Goal: Complete application form: Complete application form

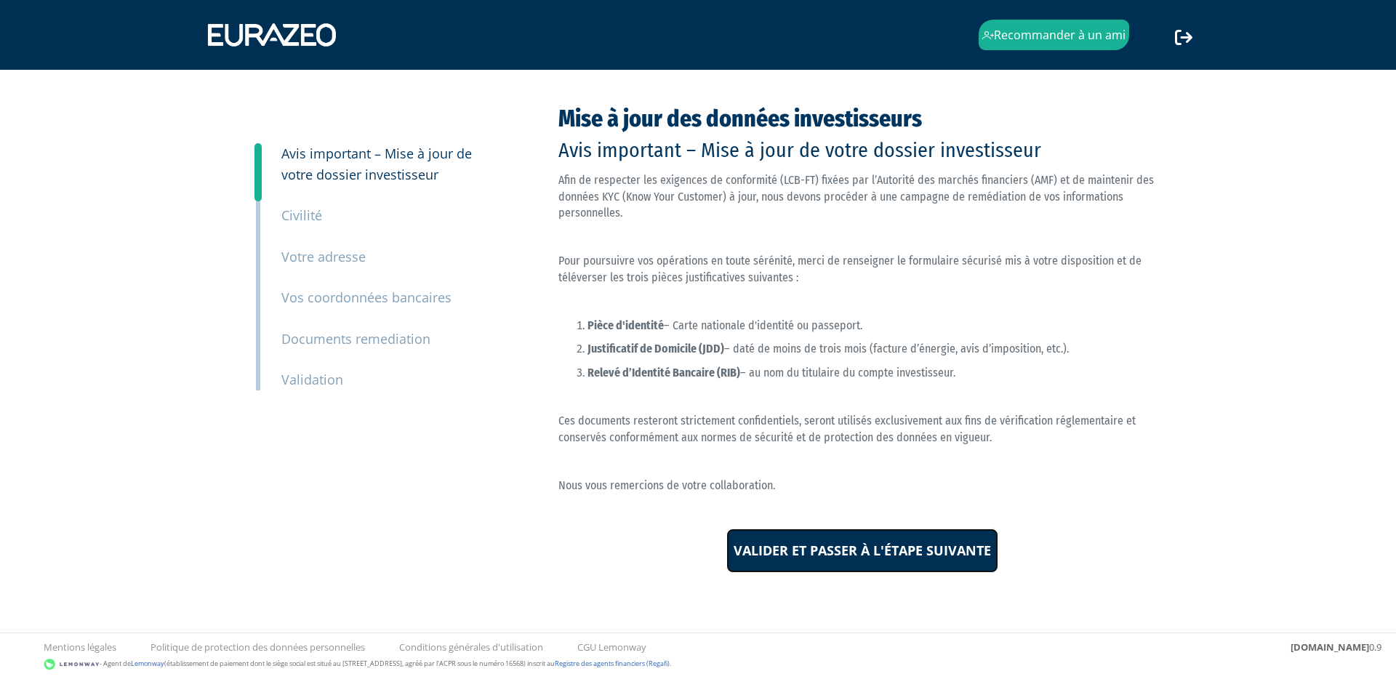
click at [839, 555] on input "Valider et passer à l'étape suivante" at bounding box center [863, 551] width 272 height 45
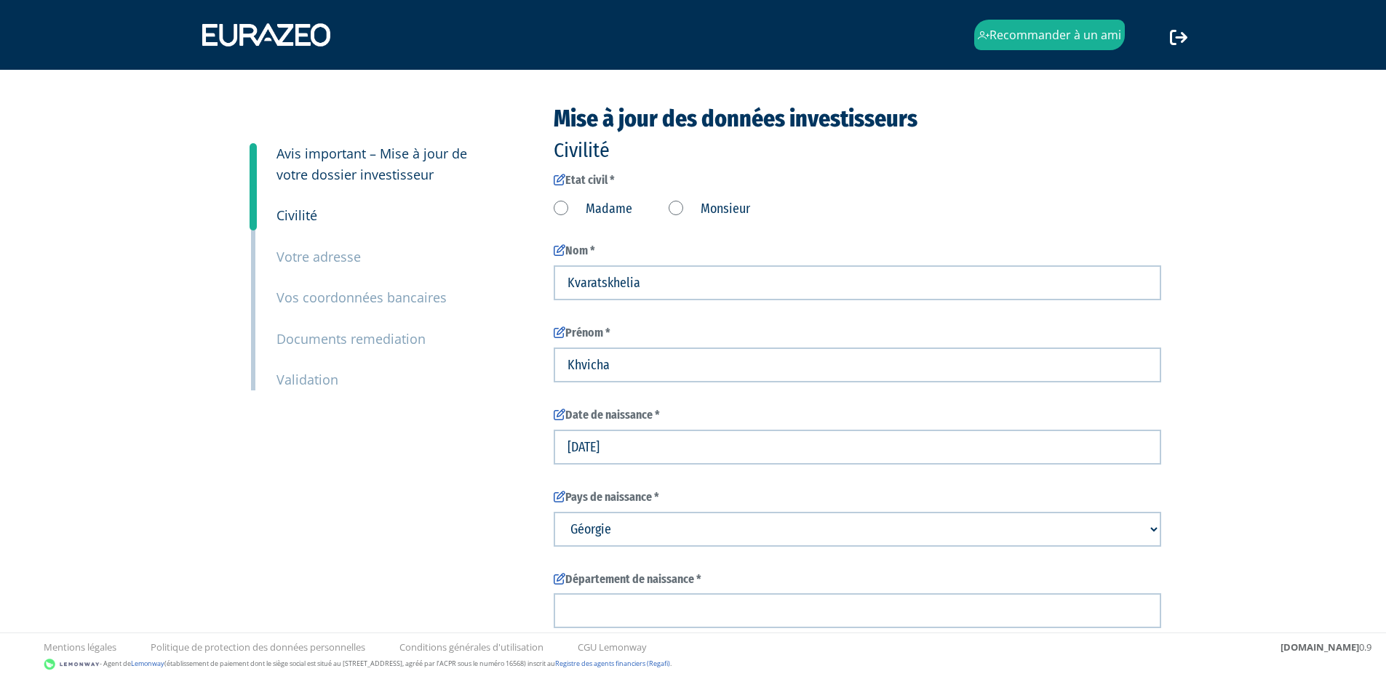
click at [676, 208] on label "Monsieur" at bounding box center [708, 209] width 81 height 19
click at [0, 0] on input "Monsieur" at bounding box center [0, 0] width 0 height 0
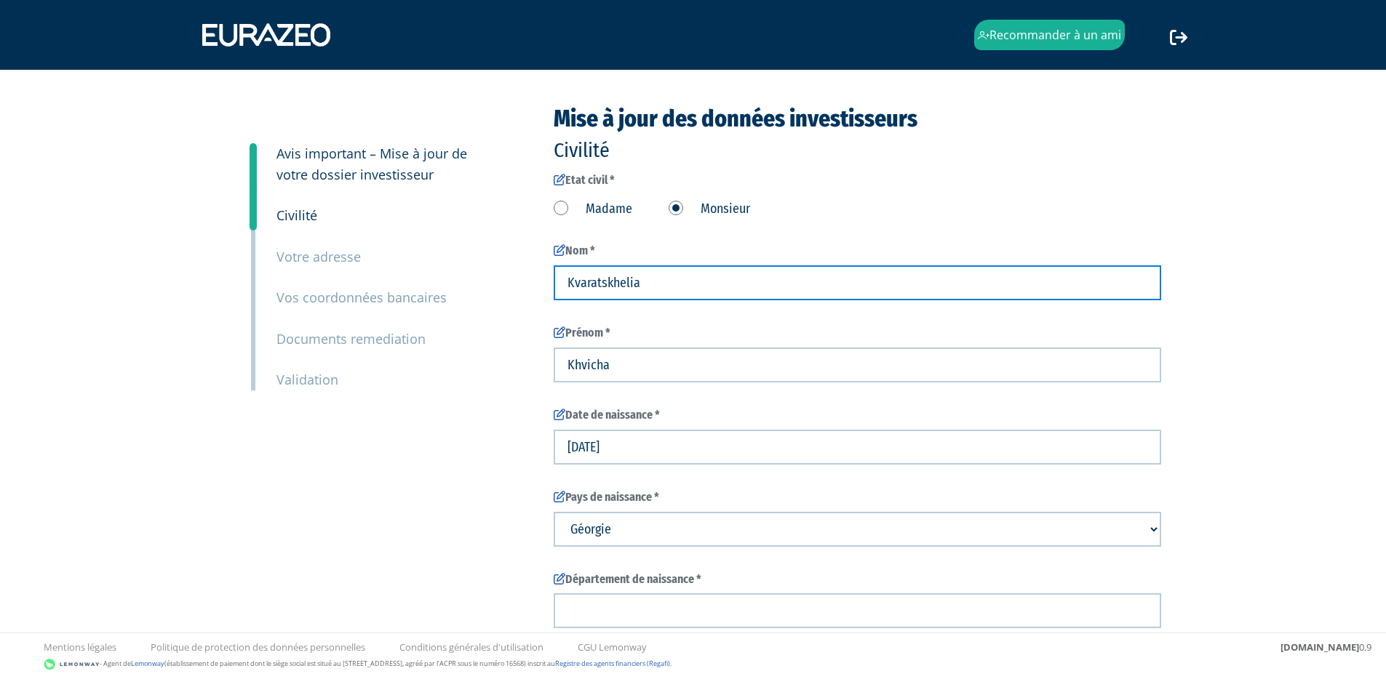
click at [668, 284] on input "Kvaratskhelia" at bounding box center [856, 282] width 607 height 35
type input "jorge"
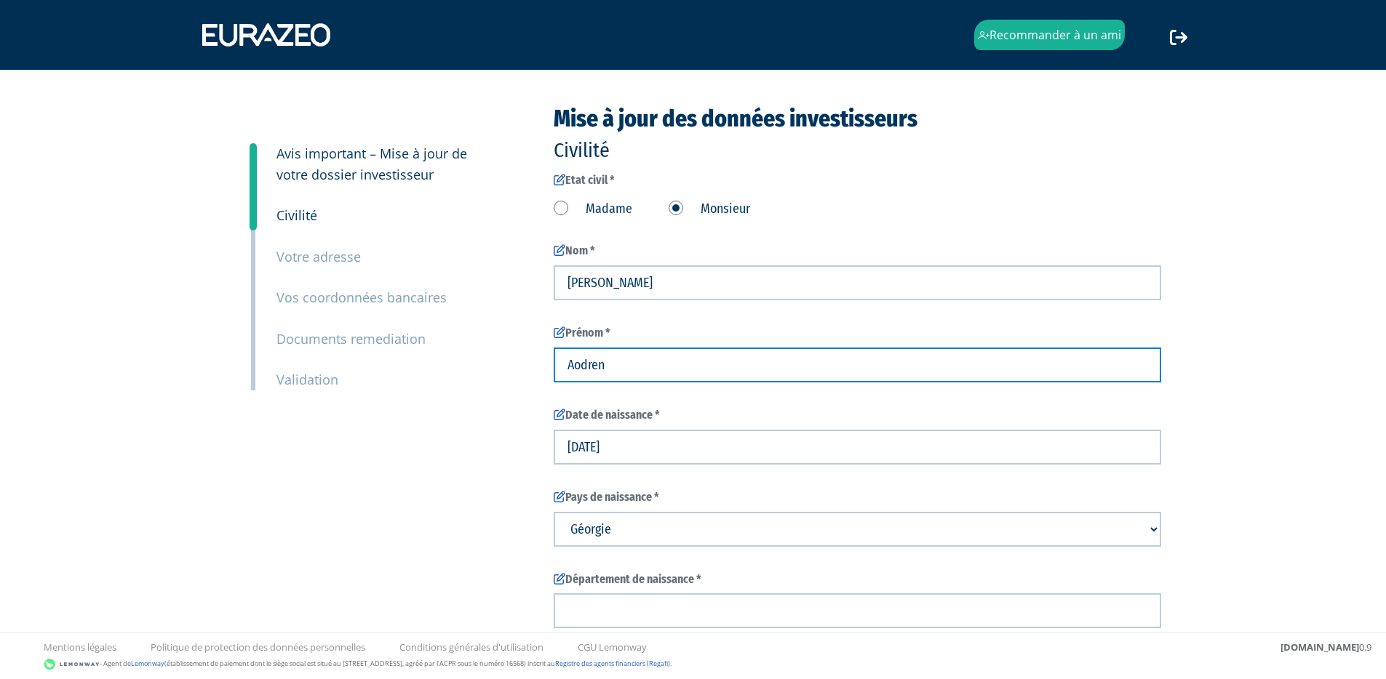
type input "Aodren"
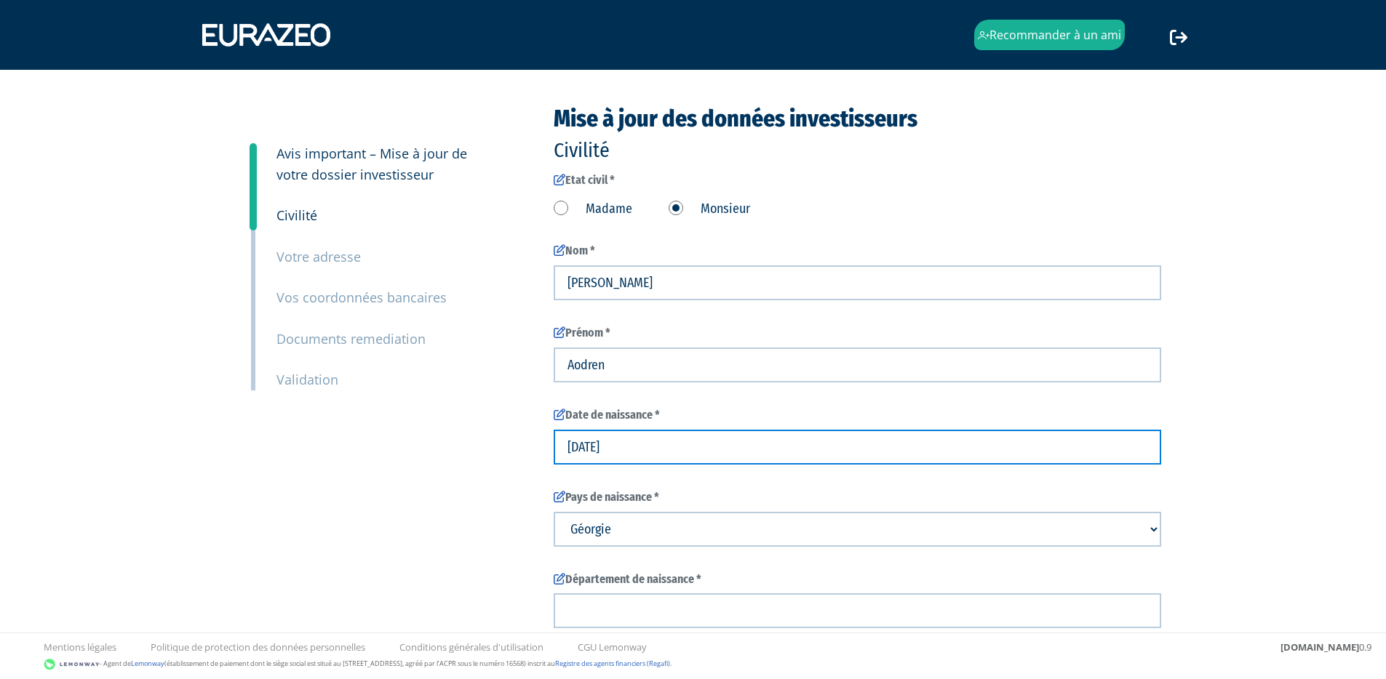
click at [568, 444] on input "12/02/2001" at bounding box center [856, 447] width 607 height 35
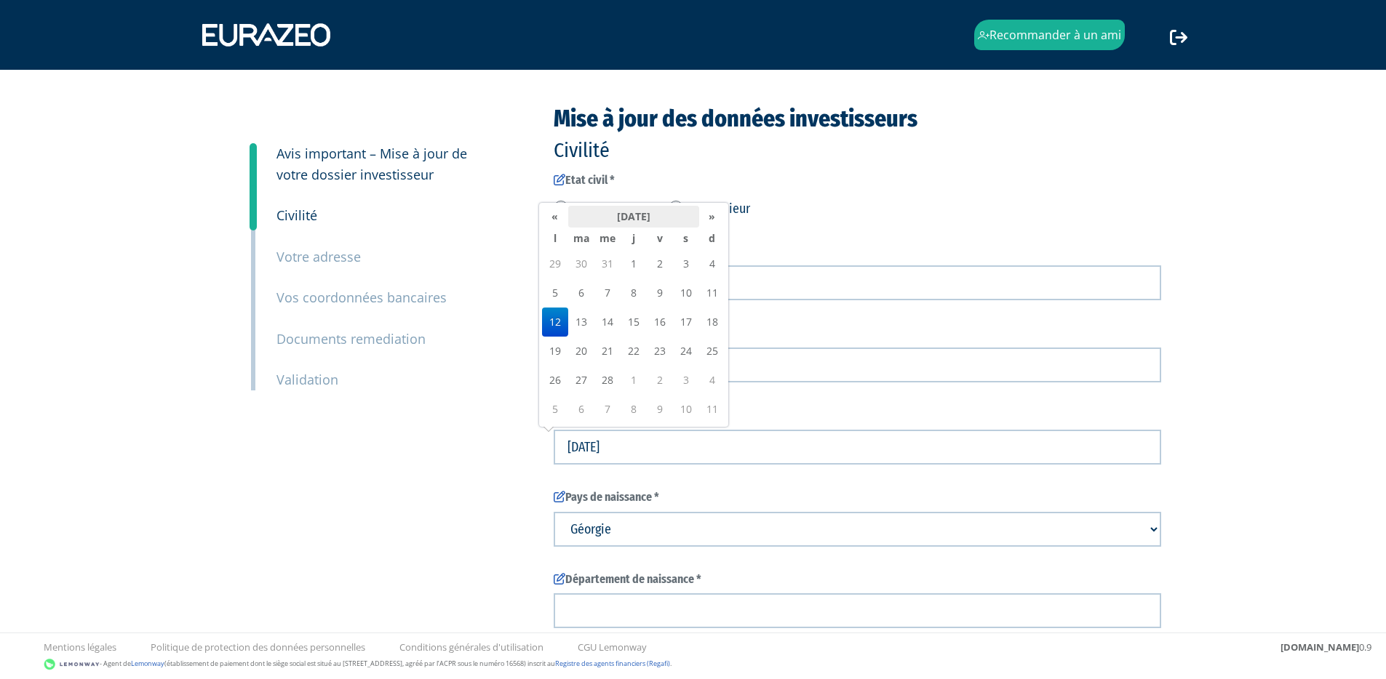
click at [655, 217] on th "février 2001" at bounding box center [633, 217] width 131 height 22
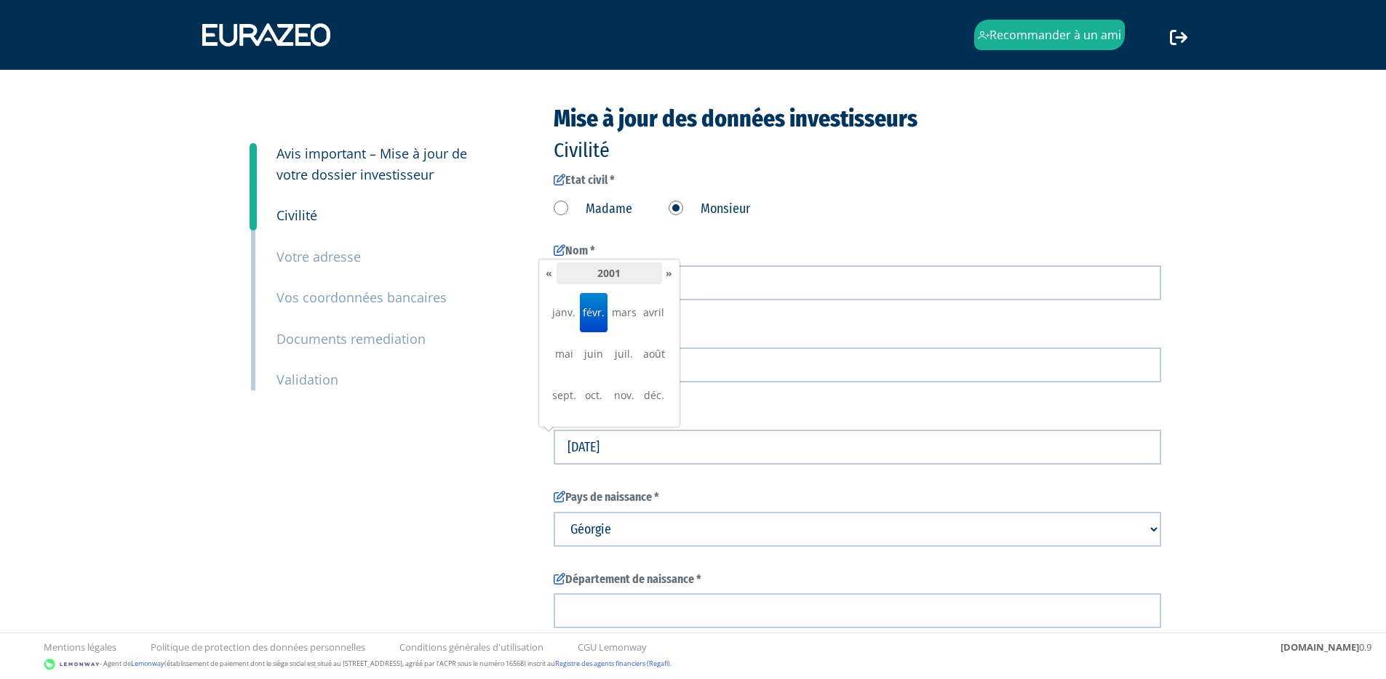
click at [607, 274] on th "2001" at bounding box center [608, 274] width 105 height 22
click at [612, 279] on th "2000-2009" at bounding box center [608, 274] width 105 height 22
click at [562, 298] on span "1990" at bounding box center [564, 312] width 28 height 39
click at [651, 359] on span "1996" at bounding box center [654, 354] width 28 height 39
click at [615, 359] on span "juil." at bounding box center [624, 354] width 28 height 39
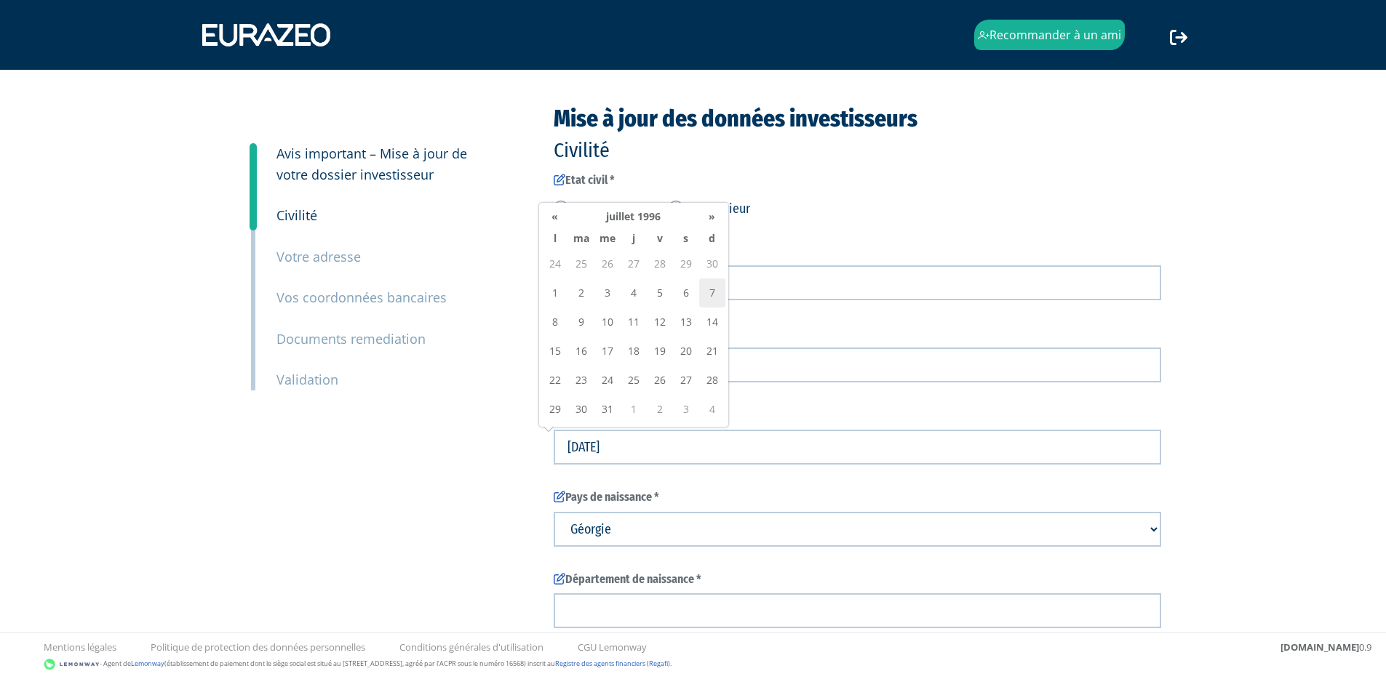
click at [711, 292] on td "7" at bounding box center [712, 293] width 26 height 29
type input "07/07/1996"
click at [652, 529] on select "Pays de naissance Afghanistan Afrique du Sud Albanie Algérie Allemagne Andorre" at bounding box center [856, 529] width 607 height 35
select select "75"
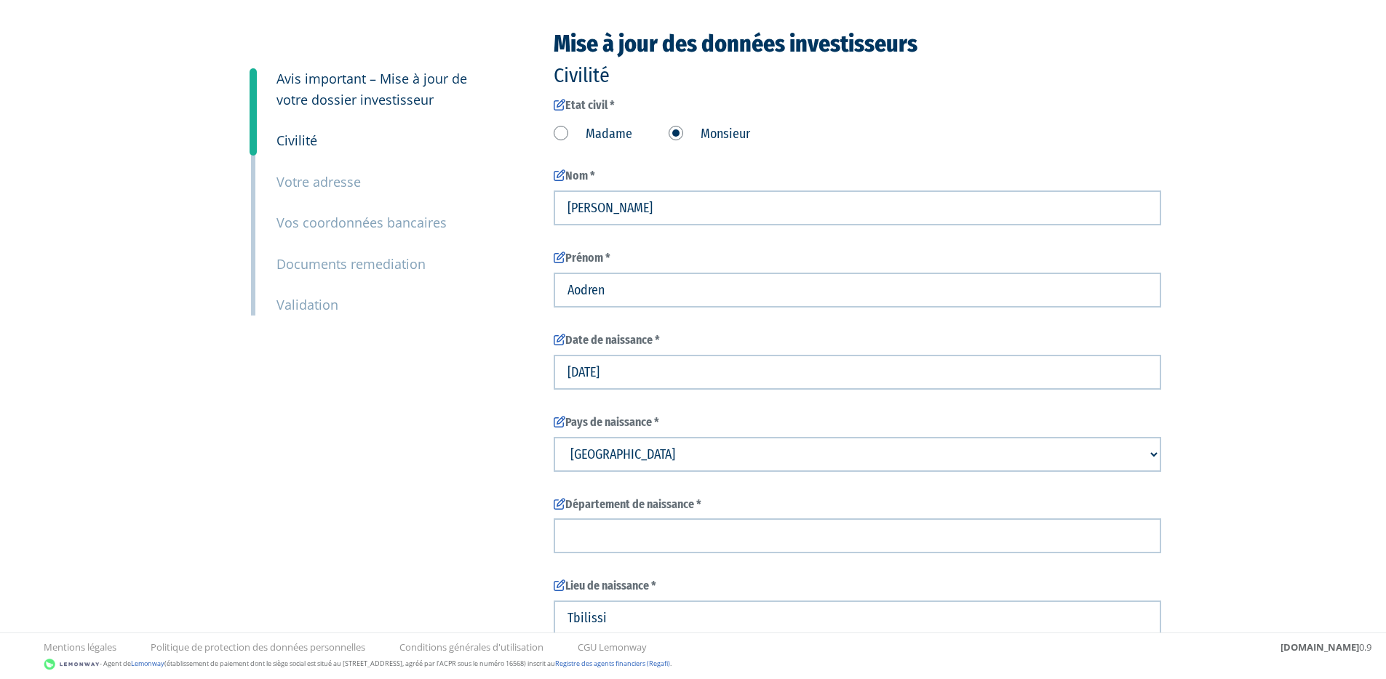
scroll to position [109, 0]
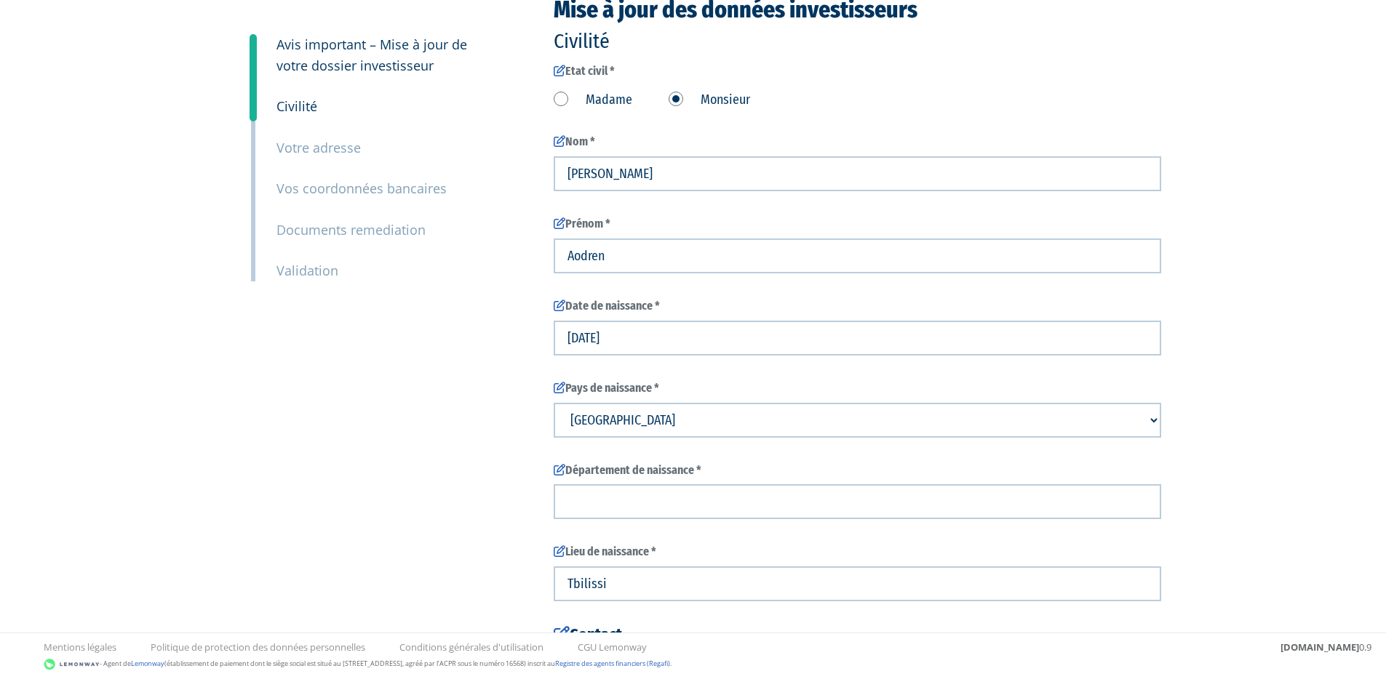
click at [653, 523] on form "Etat civil * Madame Monsieur jorge +1" at bounding box center [856, 471] width 607 height 817
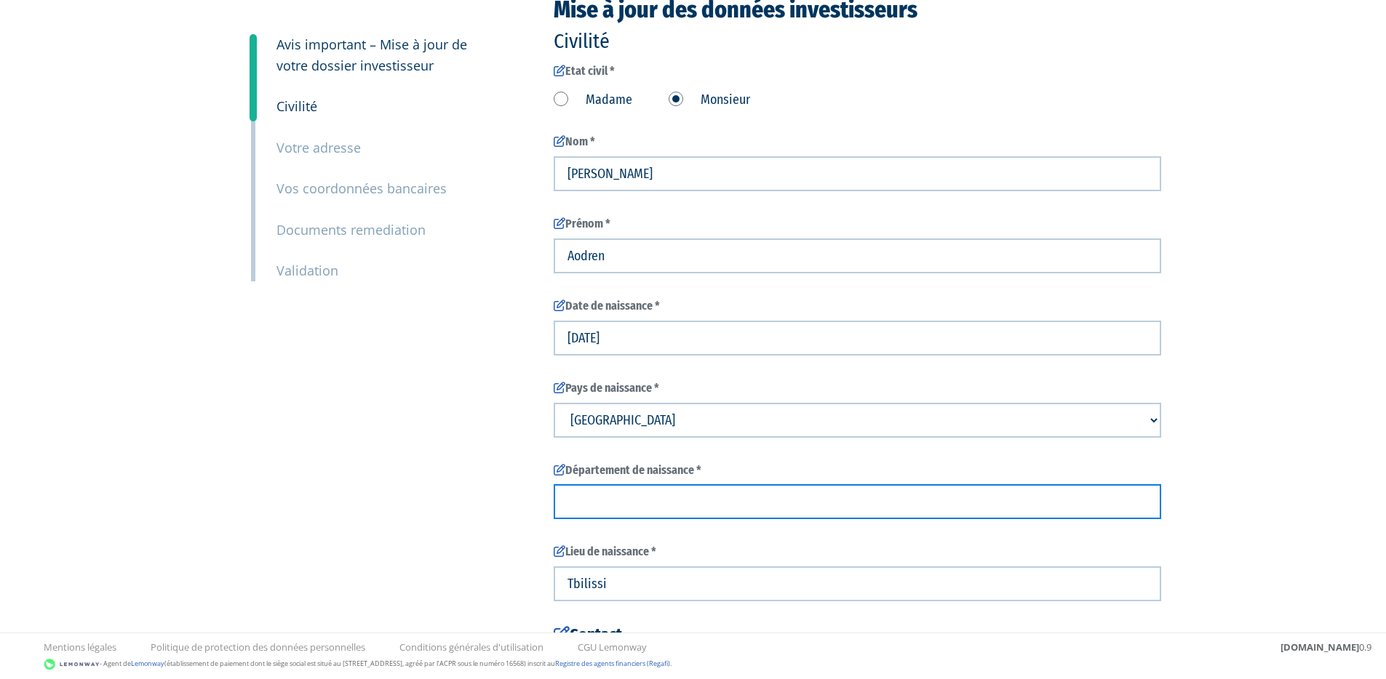
click at [662, 508] on input "text" at bounding box center [856, 501] width 607 height 35
type input "95"
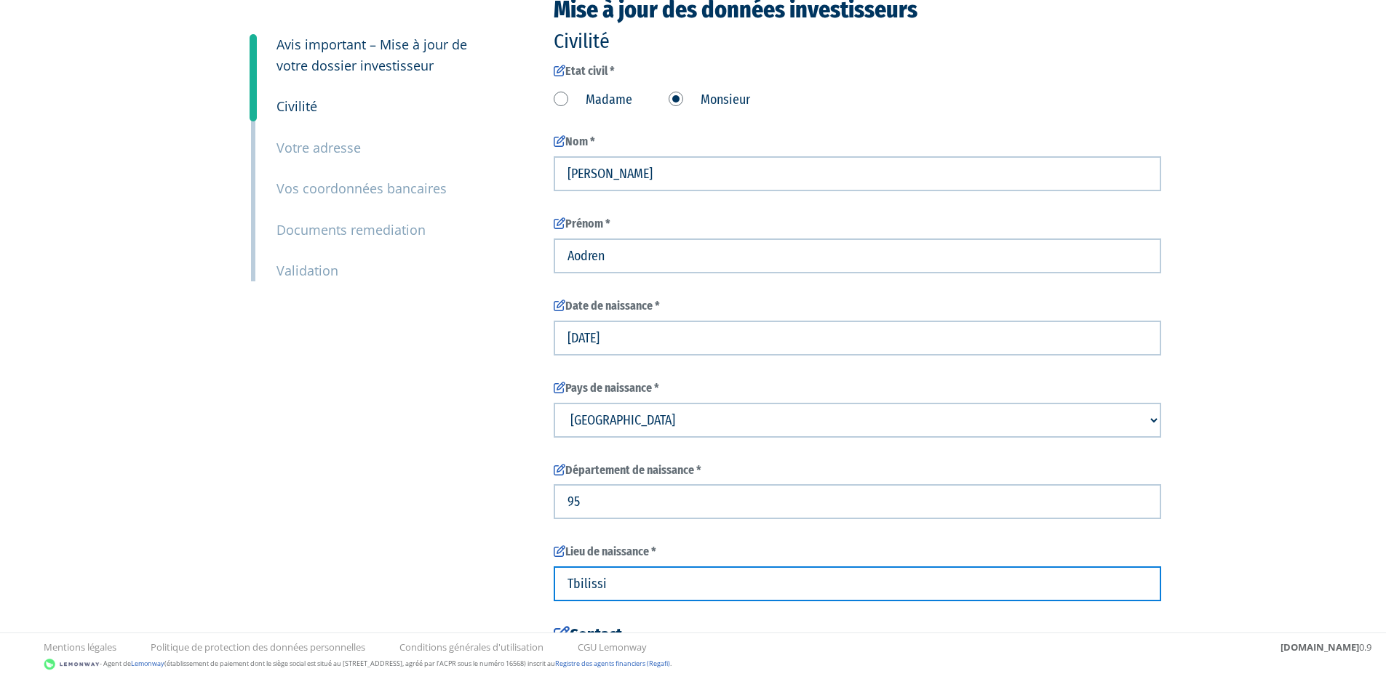
click at [616, 588] on input "Tbilissi" at bounding box center [856, 584] width 607 height 35
type input "Montmorency"
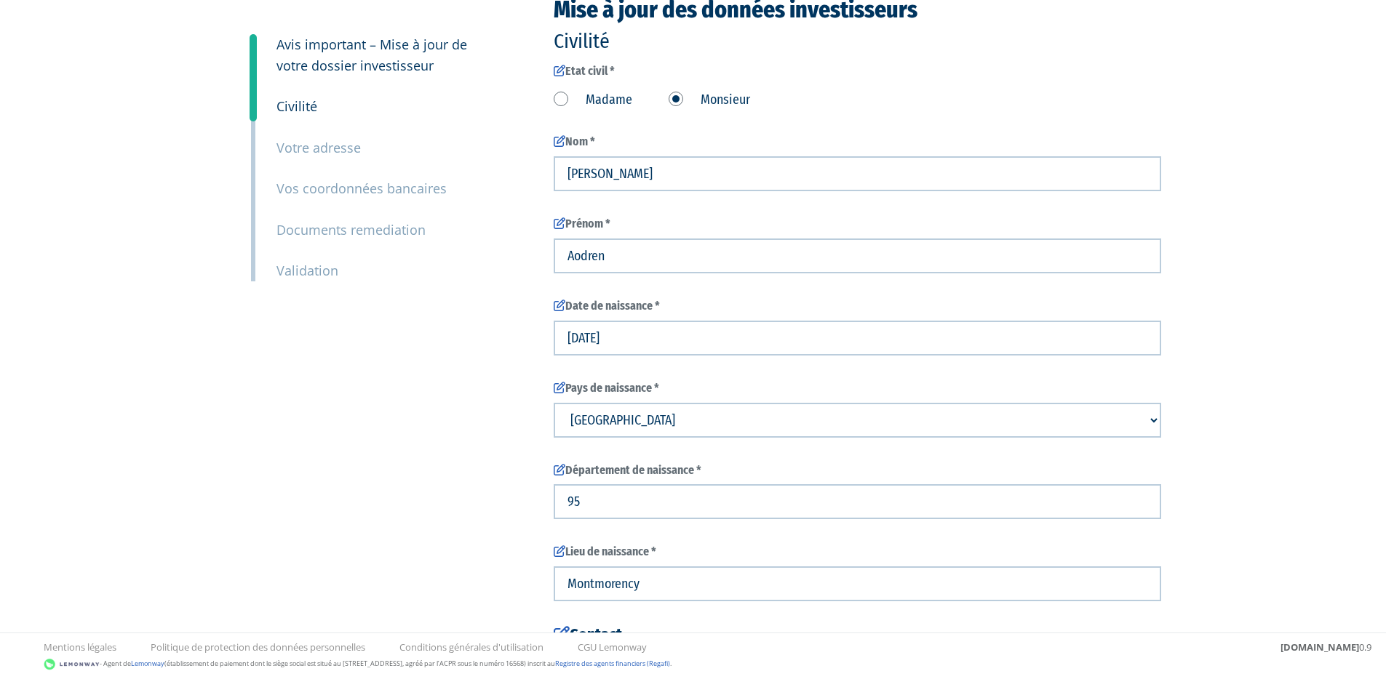
click at [470, 565] on div "3 Avis important – Mise à jour de votre dossier investisseur 4 Civilité 5 Votre…" at bounding box center [693, 438] width 914 height 883
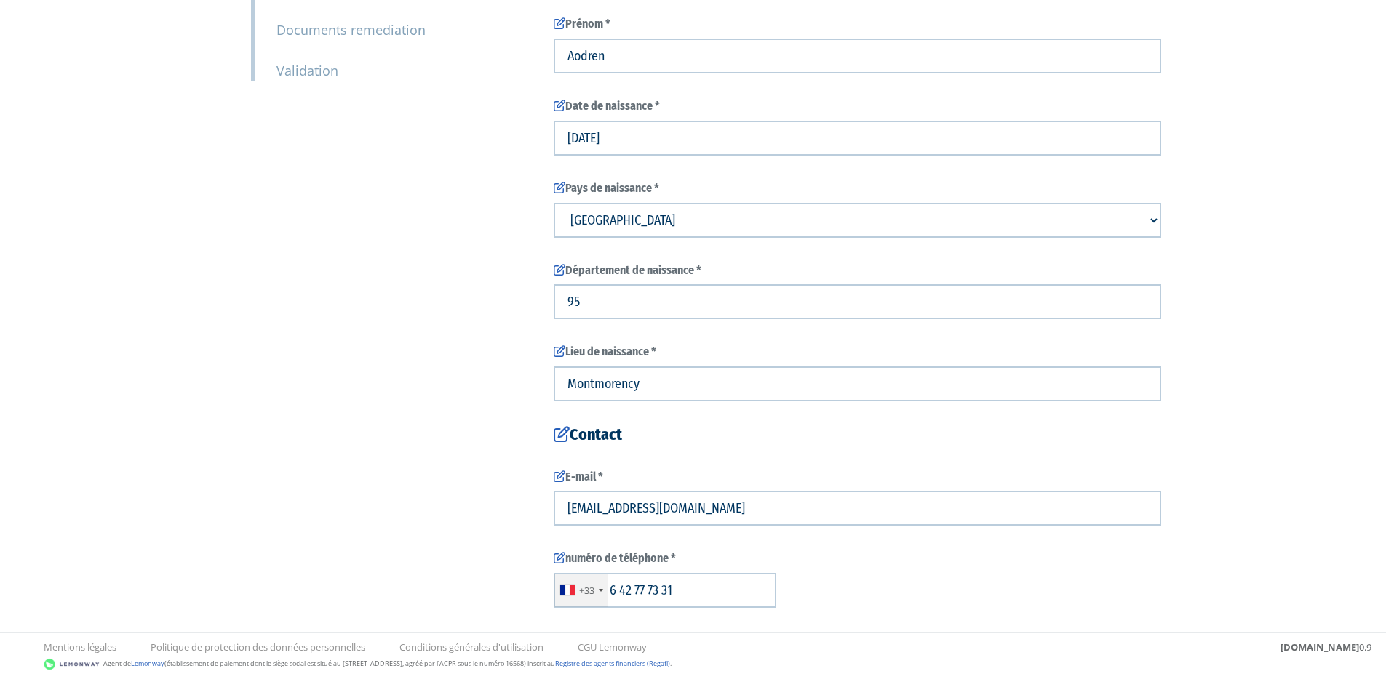
scroll to position [375, 0]
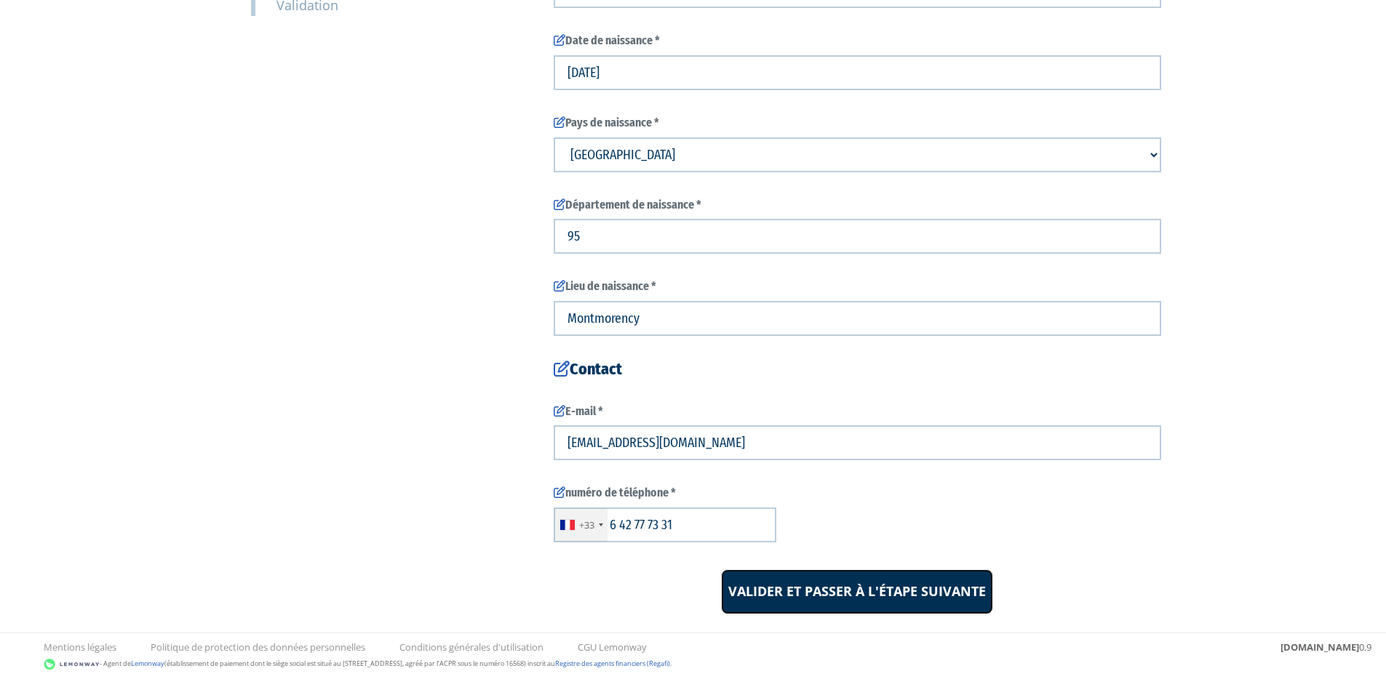
click at [811, 591] on input "Valider et passer à l'étape suivante" at bounding box center [857, 591] width 272 height 45
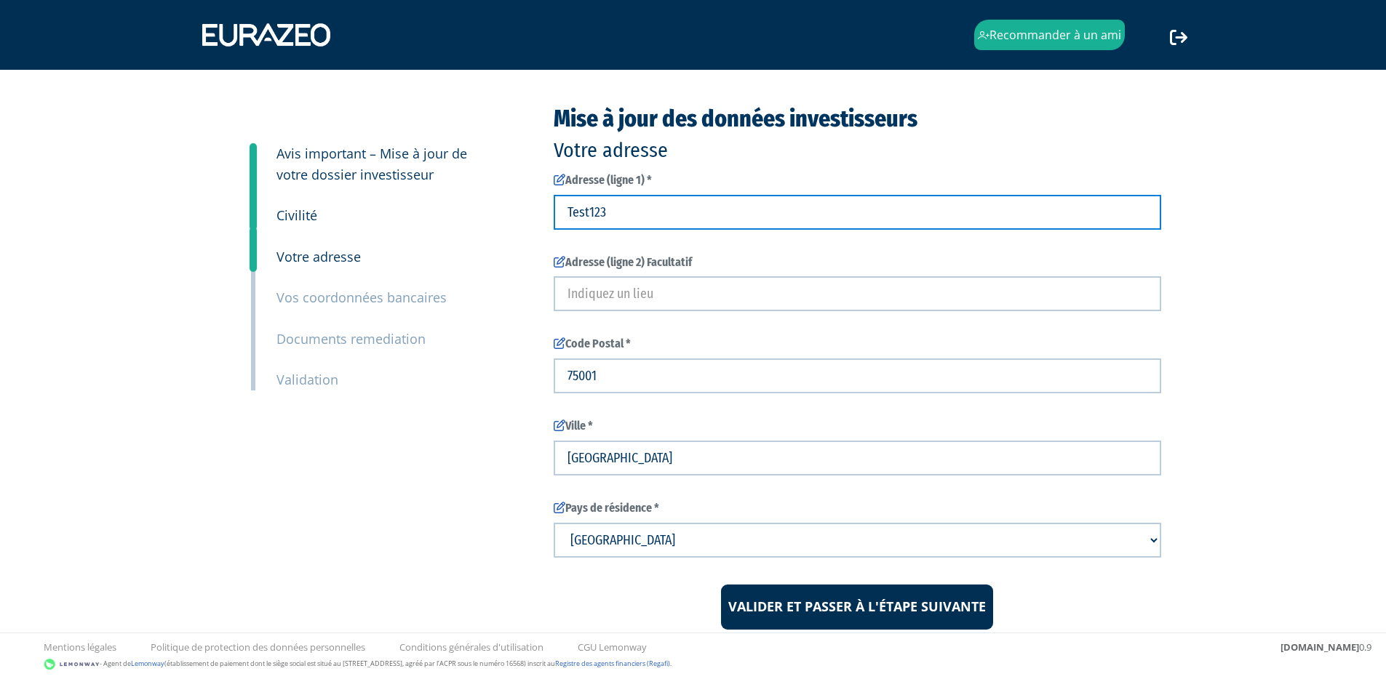
click at [662, 223] on input "Test123" at bounding box center [856, 212] width 607 height 35
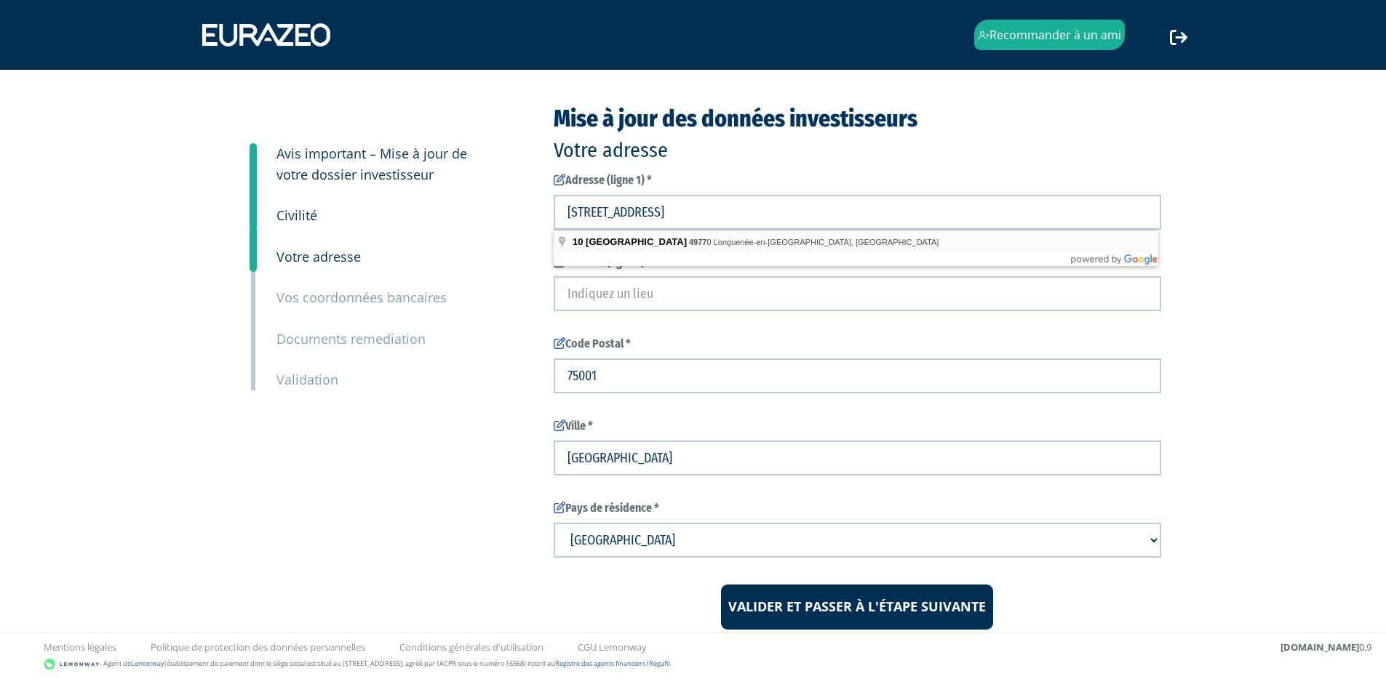
type input "10 Rue des Oiseaux, 49770 Longuenée-en-Anjou, France"
type input "Longuenée-en-Anjou"
type input "49770"
type input "10 Rue des Oiseaux"
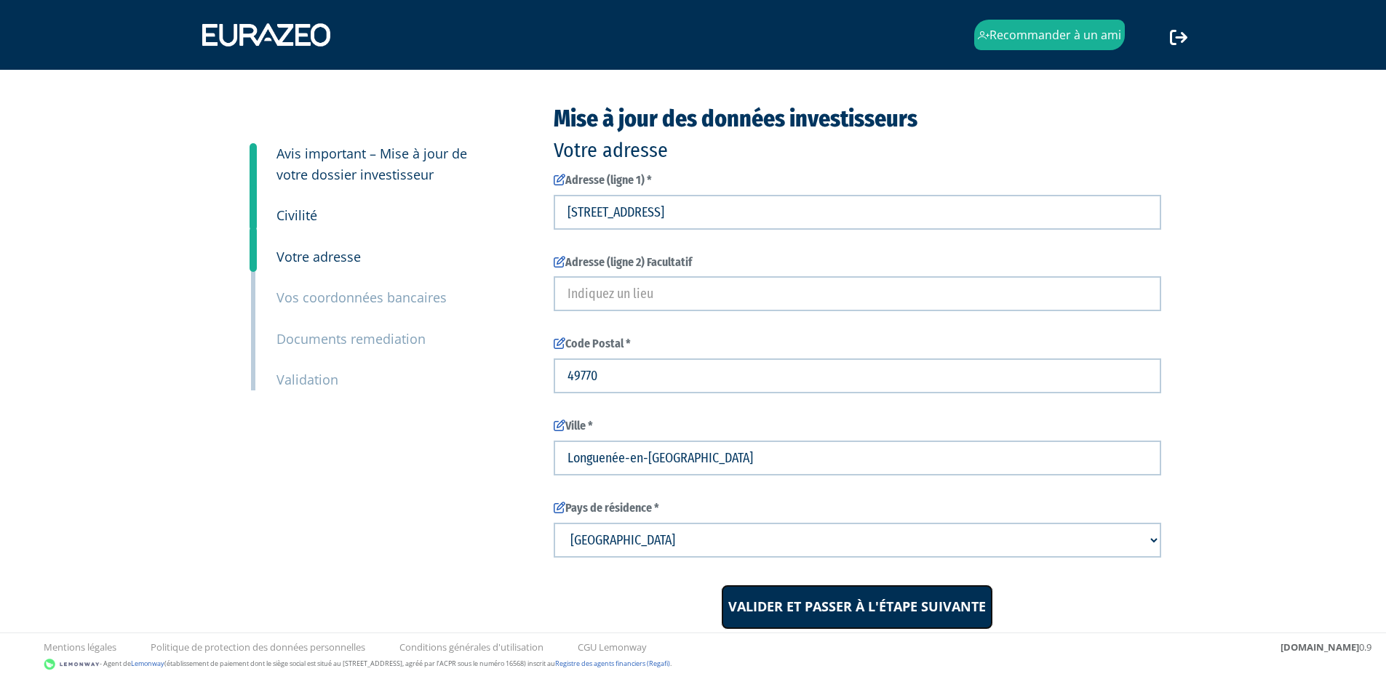
click at [847, 596] on input "Valider et passer à l'étape suivante" at bounding box center [857, 607] width 272 height 45
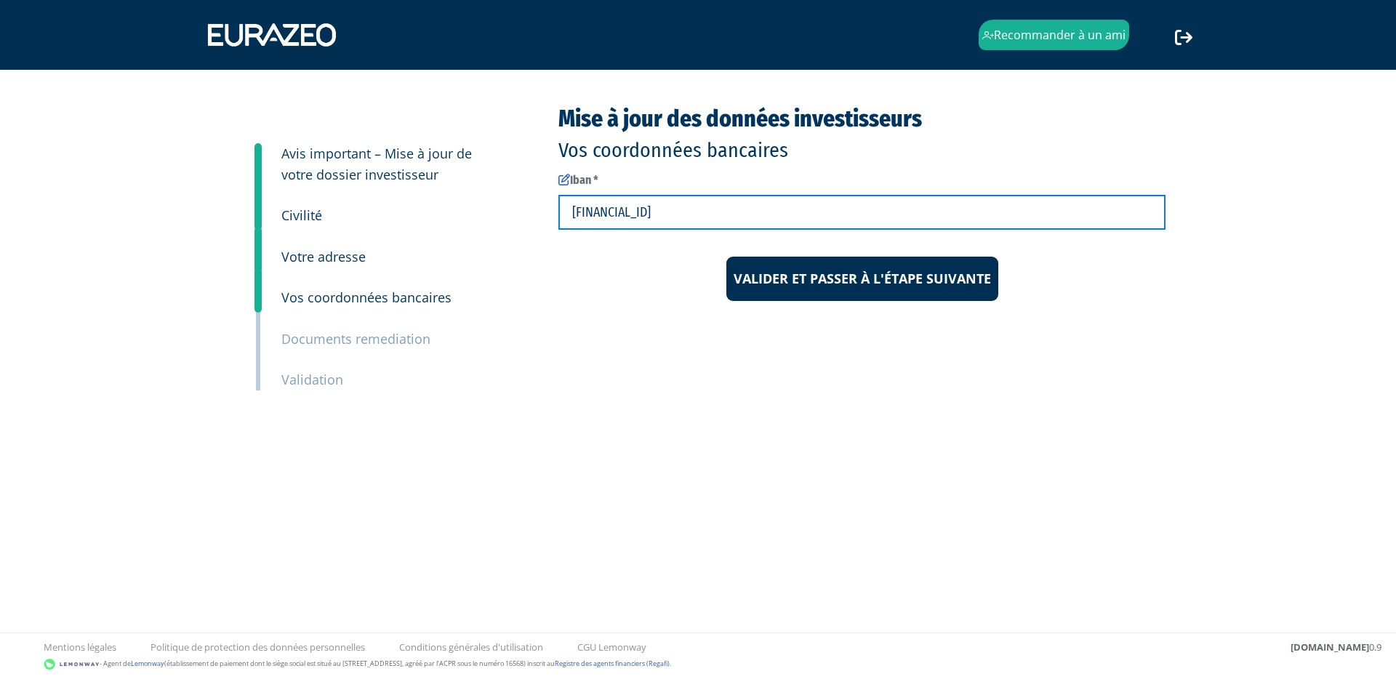
click at [773, 218] on input "FR7630001007941234567890185" at bounding box center [862, 212] width 607 height 35
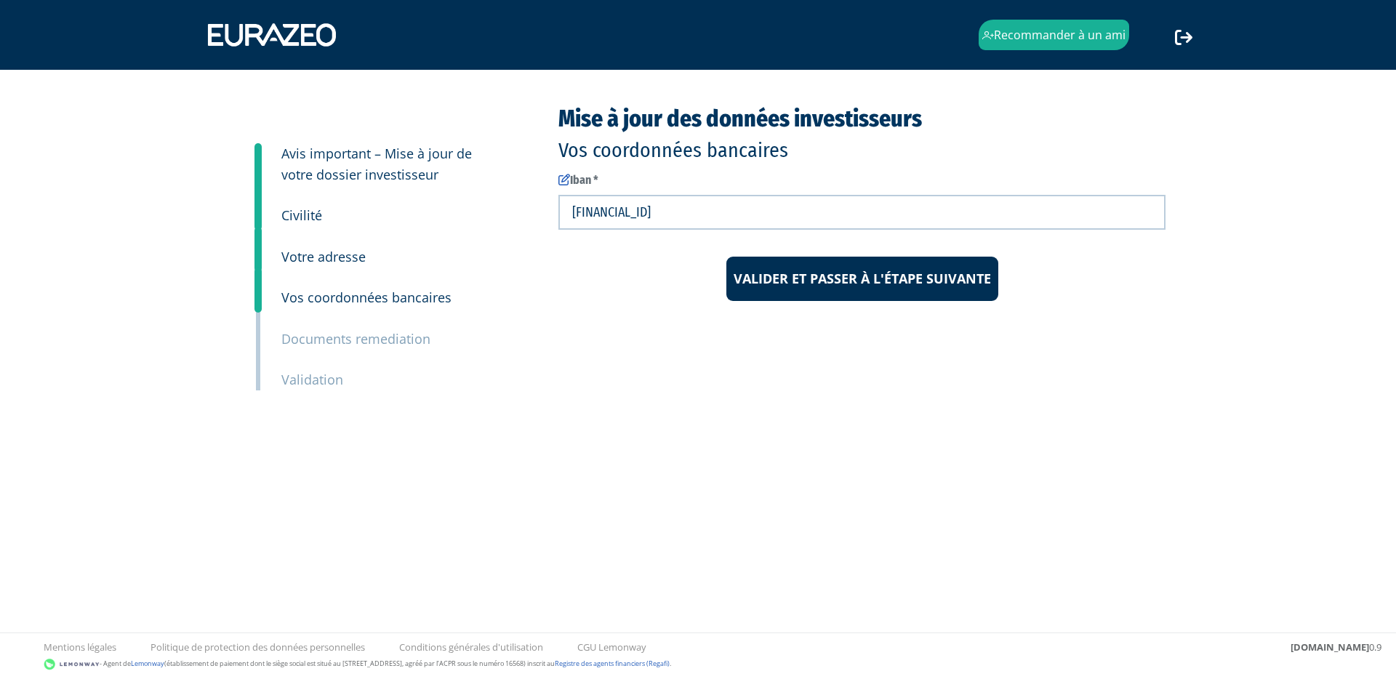
click at [807, 208] on input "FR7630001007941234567890185" at bounding box center [862, 212] width 607 height 35
paste input "1751 5000 9204 0354 2875 637"
click at [734, 210] on input "FR76 1751 5000 9204 0354 2875 637" at bounding box center [862, 212] width 607 height 35
click at [711, 210] on input "FR76 1751 5000 9204 0354 2875637" at bounding box center [862, 212] width 607 height 35
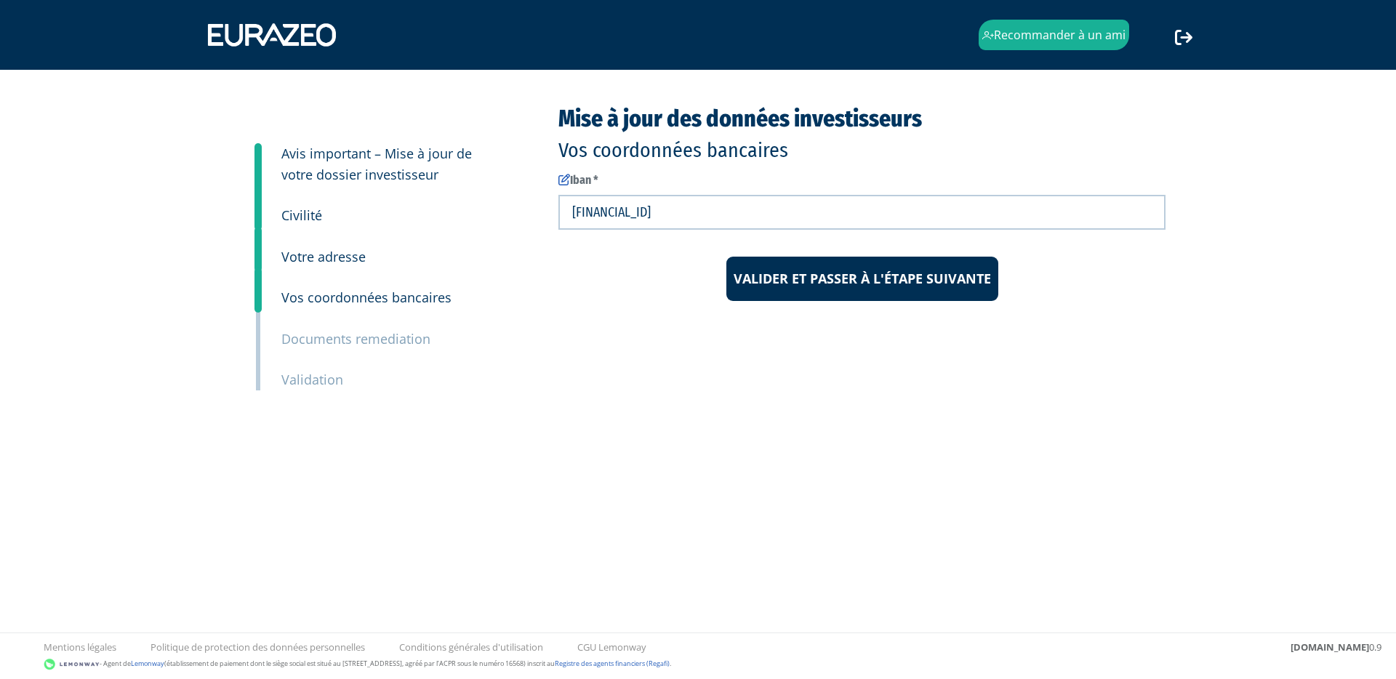
click at [681, 214] on input "FR76 1751 5000 9204 03542875637" at bounding box center [862, 212] width 607 height 35
click at [656, 212] on input "FR76 1751 5000 920403542875637" at bounding box center [862, 212] width 607 height 35
click at [655, 212] on input "FR76 1751 5000 920403542875637" at bounding box center [862, 212] width 607 height 35
click at [624, 212] on input "FR76 1751 5000920403542875637" at bounding box center [862, 212] width 607 height 35
click at [601, 214] on input "FR76 17515000920403542875637" at bounding box center [862, 212] width 607 height 35
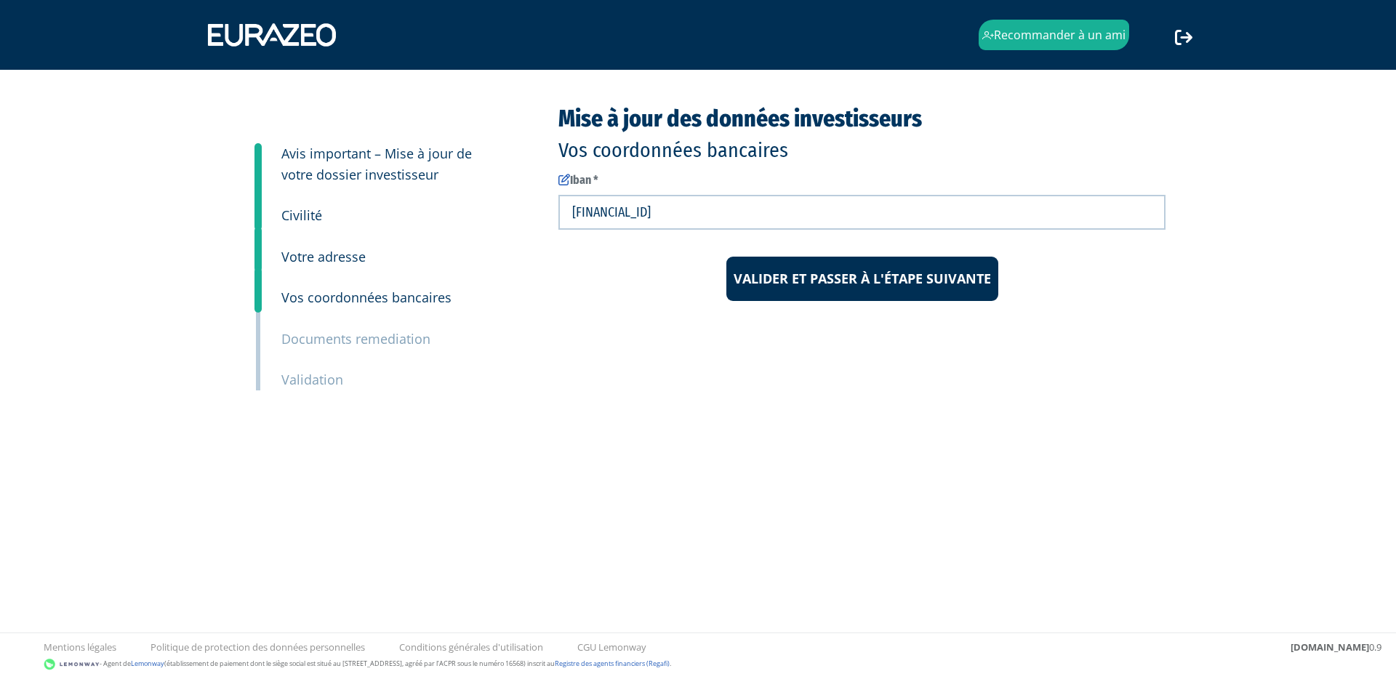
type input "FR7617515000920403542875637"
click at [806, 292] on input "Valider et passer à l'étape suivante" at bounding box center [863, 279] width 272 height 45
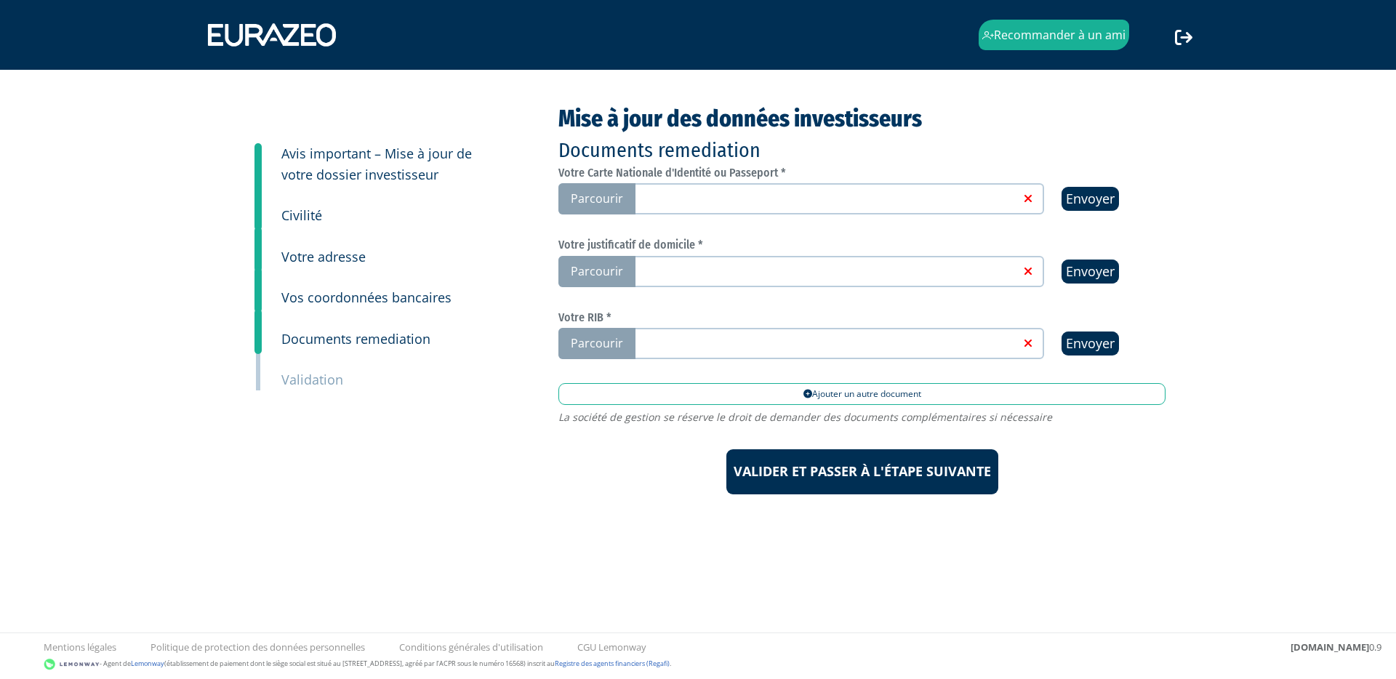
click at [609, 193] on span "Parcourir" at bounding box center [597, 198] width 77 height 31
click at [0, 0] on input "Parcourir" at bounding box center [0, 0] width 0 height 0
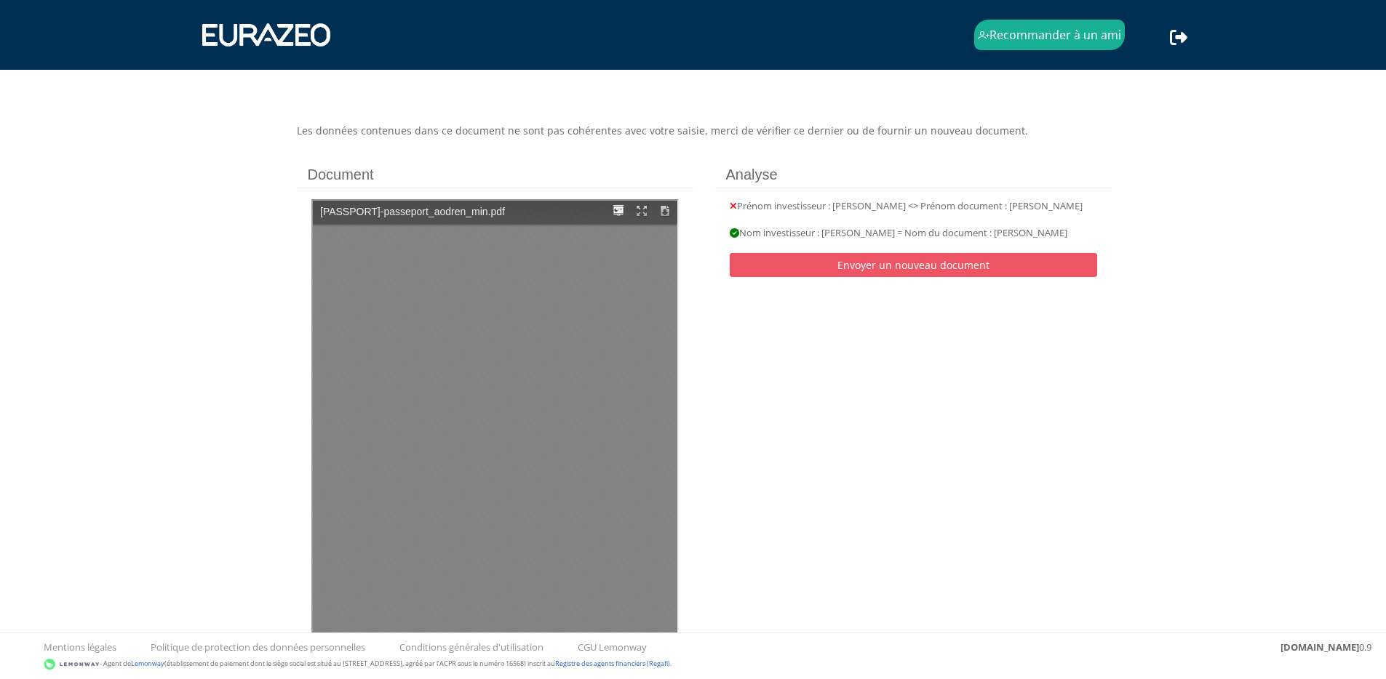
type input "1"
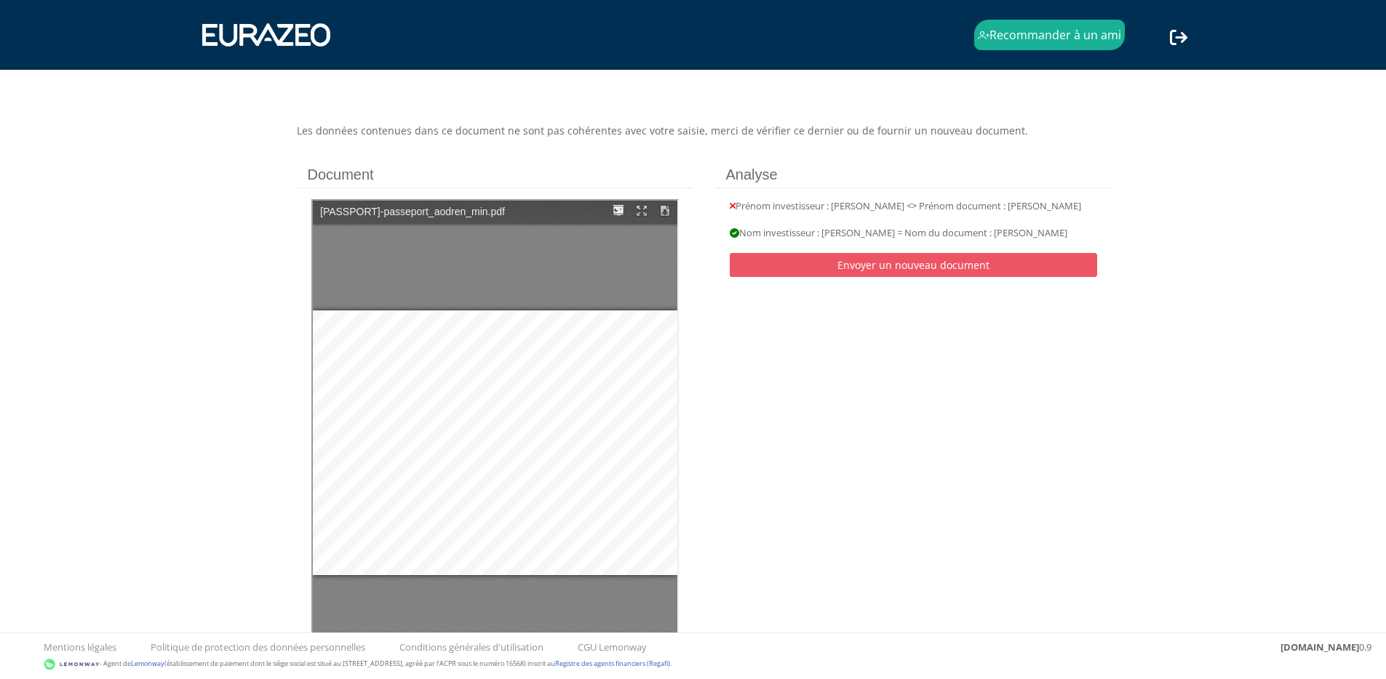
click at [981, 207] on div "Prénom investisseur : Aodren <> Prénom document : AODREN,MAXIME,VINCENT Nom inv…" at bounding box center [913, 240] width 396 height 104
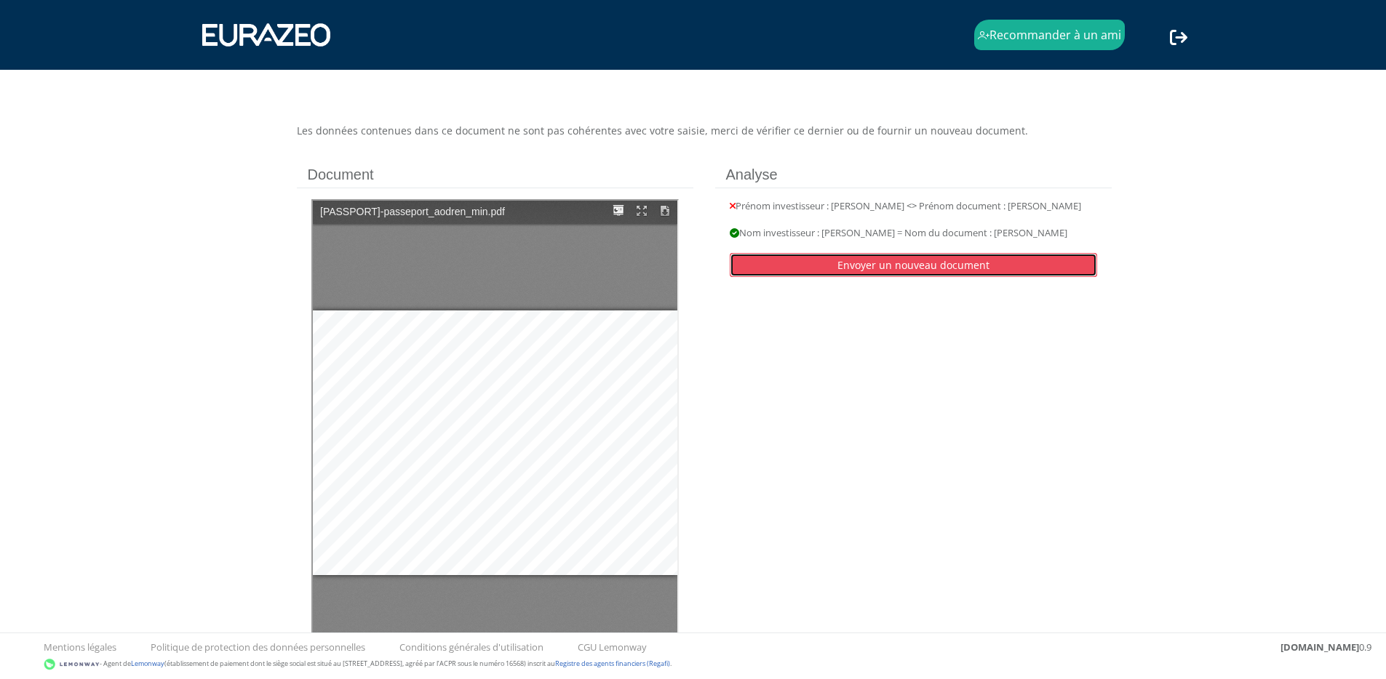
click at [895, 260] on link "Envoyer un nouveau document" at bounding box center [912, 265] width 367 height 24
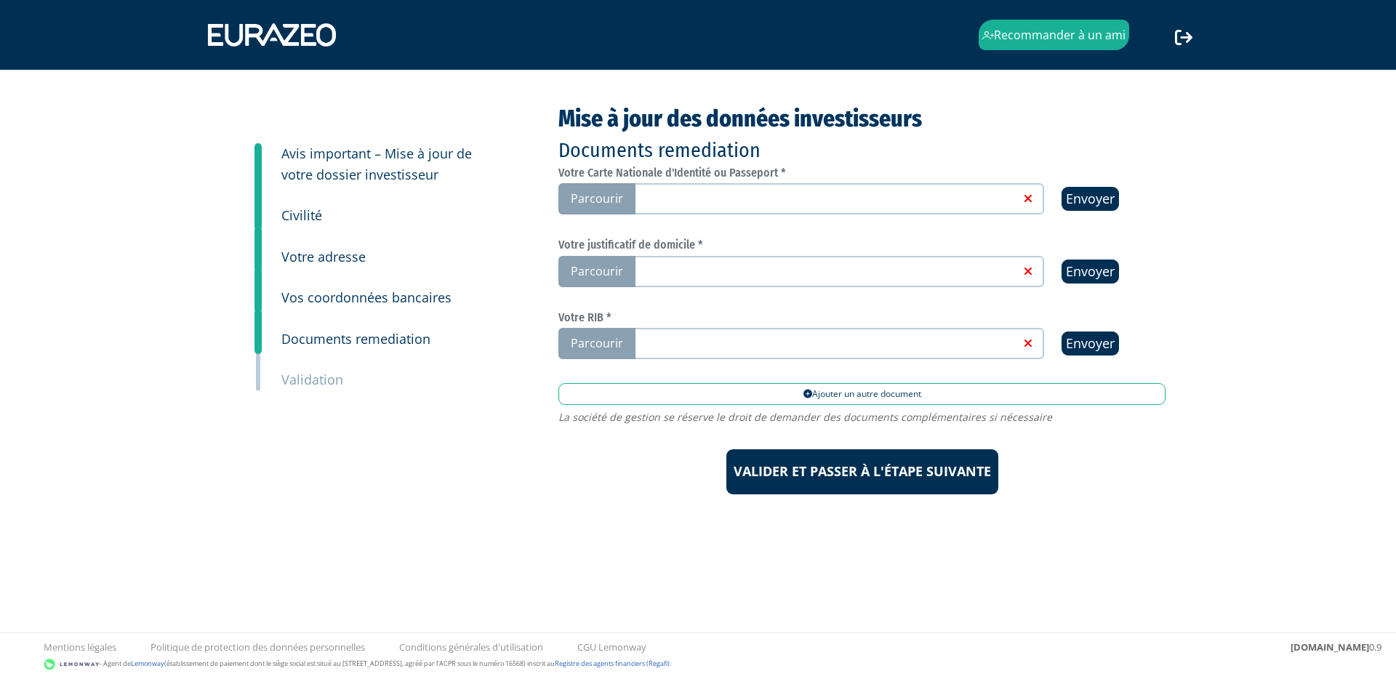
click at [337, 152] on small "Avis important – Mise à jour de votre dossier investisseur" at bounding box center [376, 164] width 191 height 39
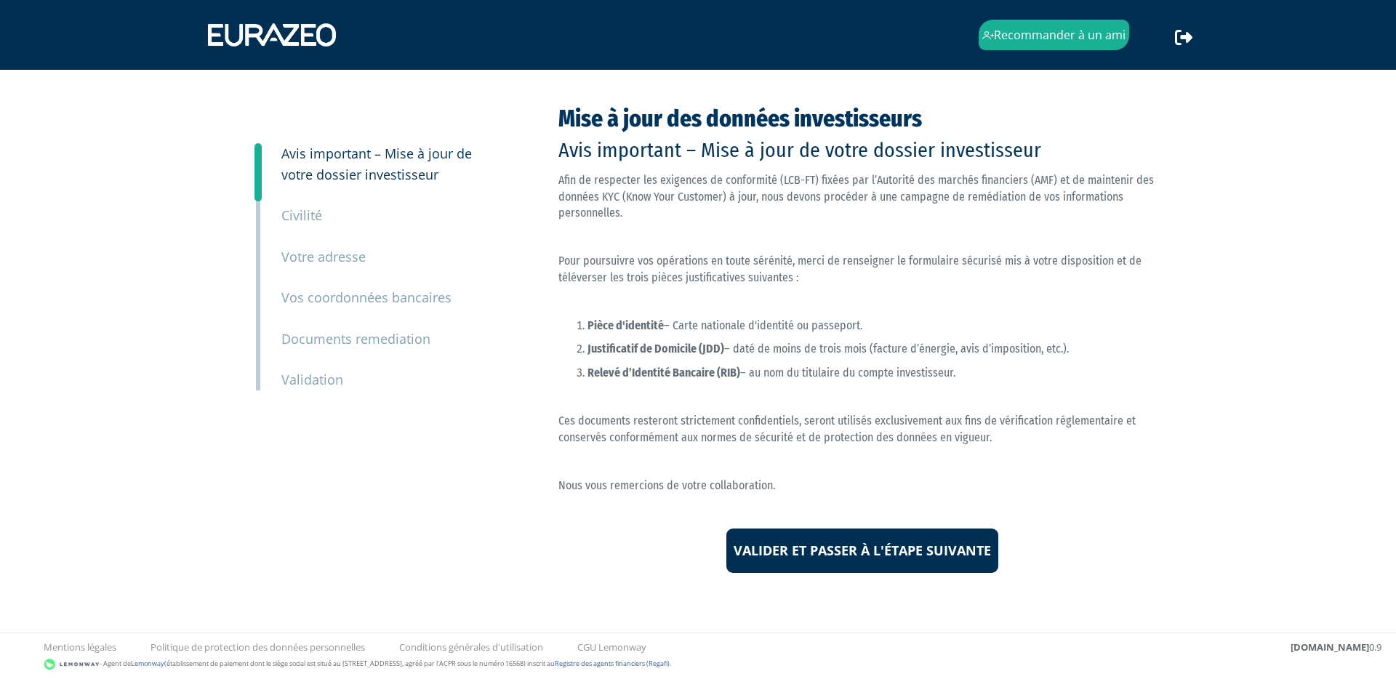
click at [289, 211] on small "Civilité" at bounding box center [301, 215] width 41 height 17
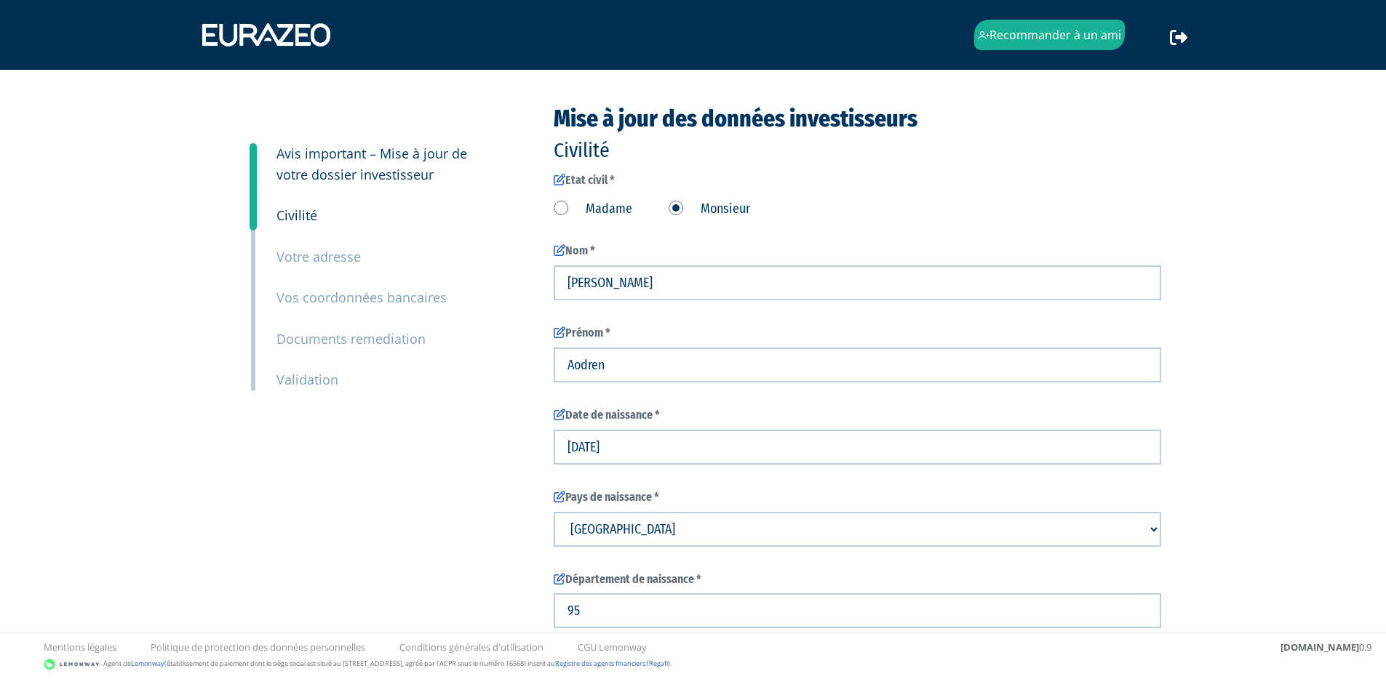
type input "6 42 77 73 31"
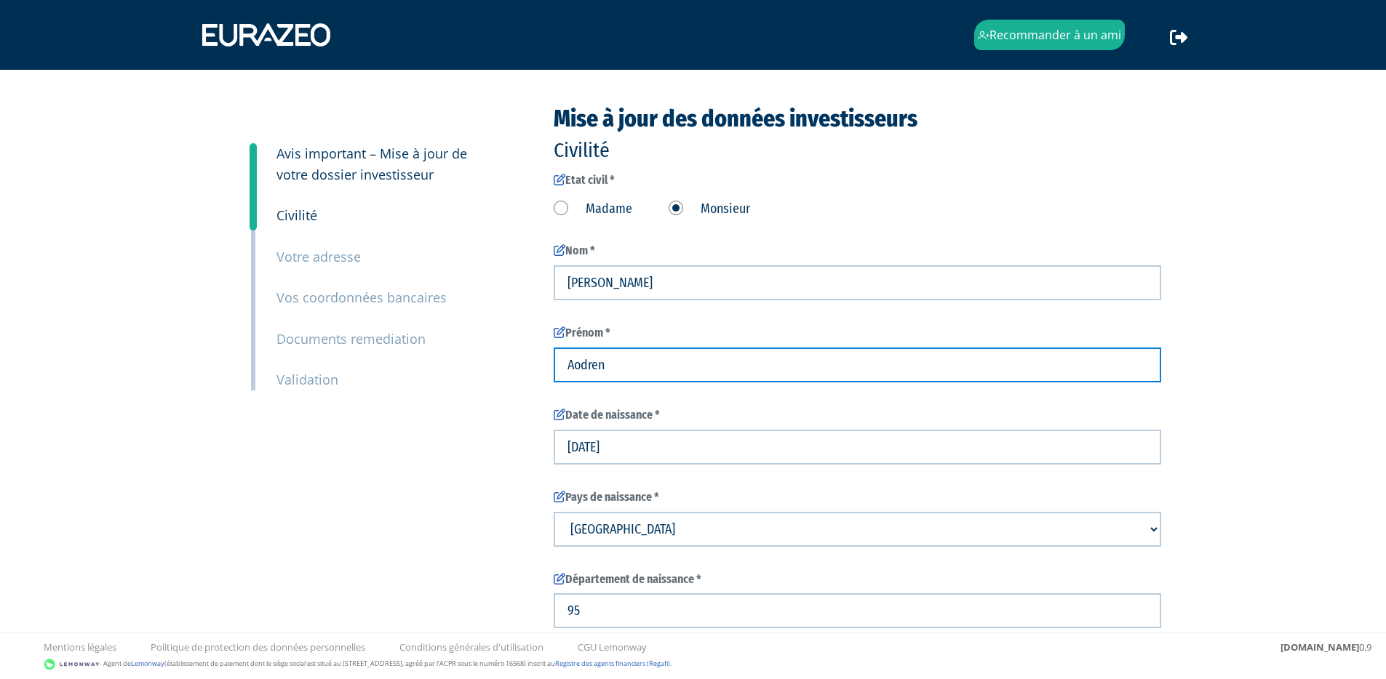
click at [649, 367] on input "Aodren" at bounding box center [856, 365] width 607 height 35
type input "Aodren maxime vincent"
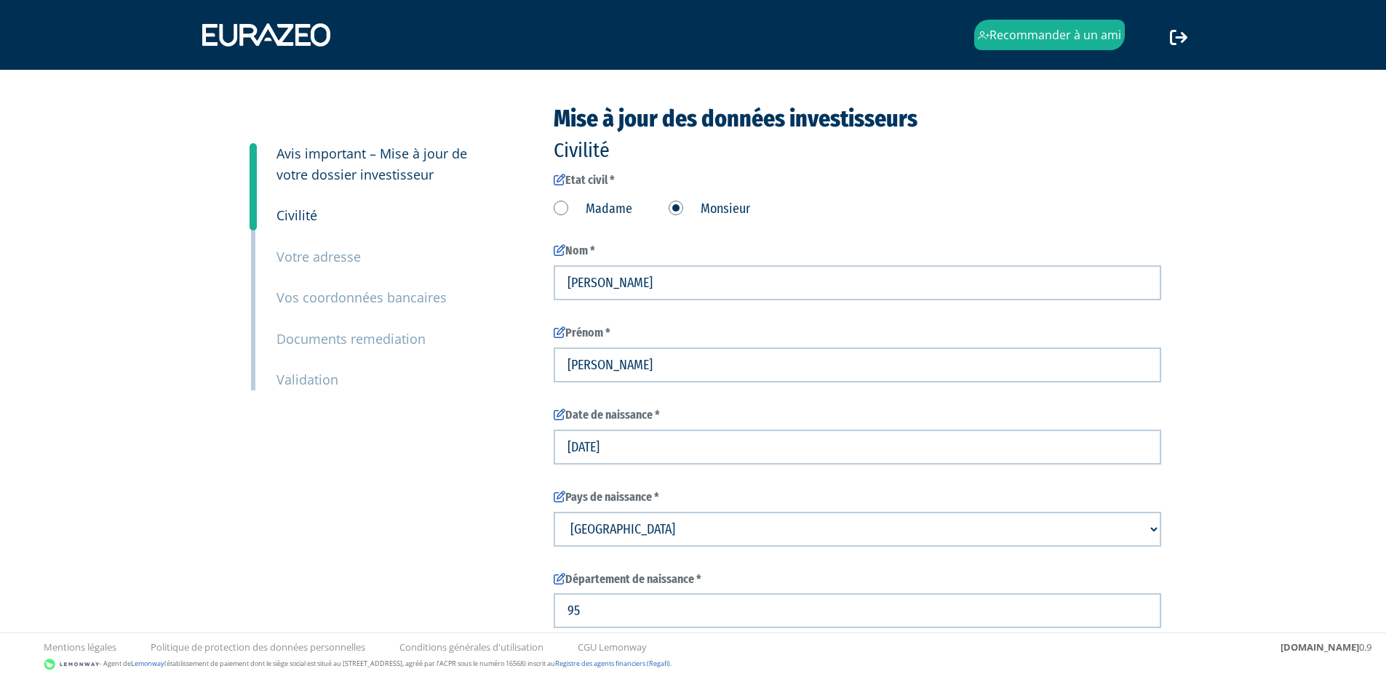
click at [1218, 510] on div "Recommander à un ami Déconnexion" at bounding box center [693, 513] width 1386 height 1026
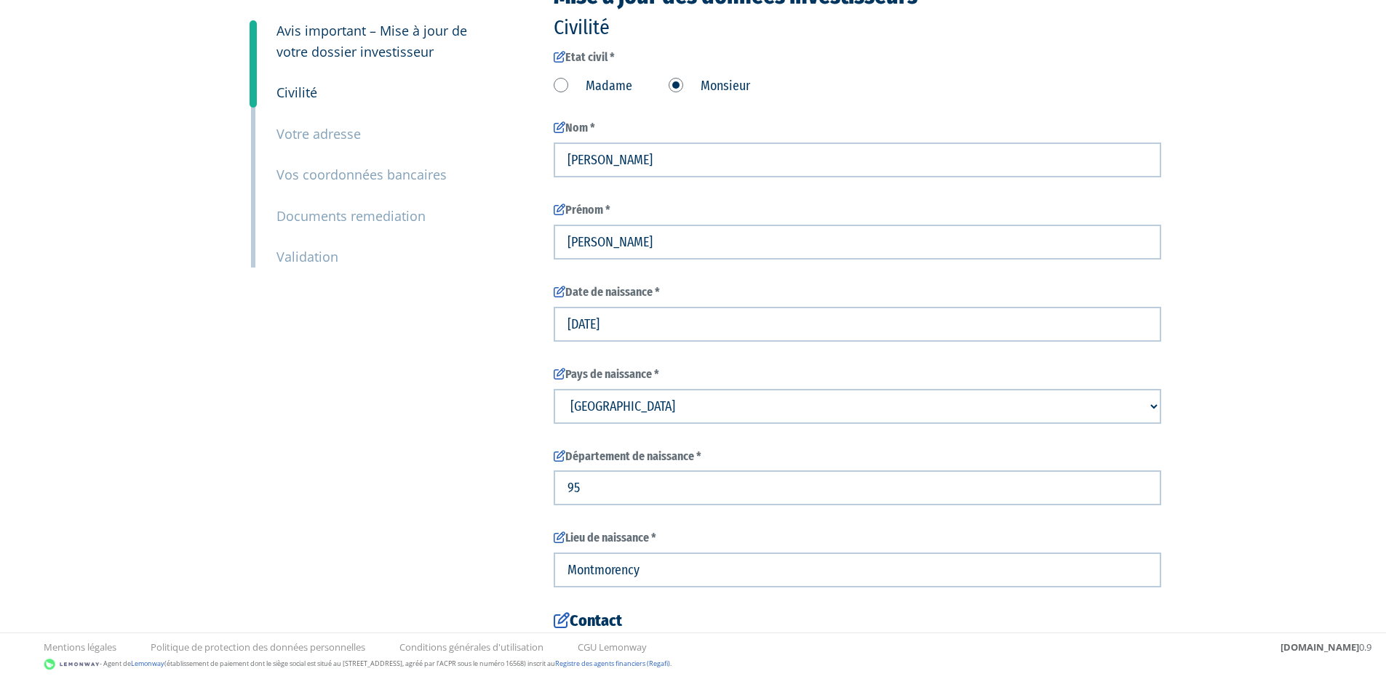
scroll to position [404, 0]
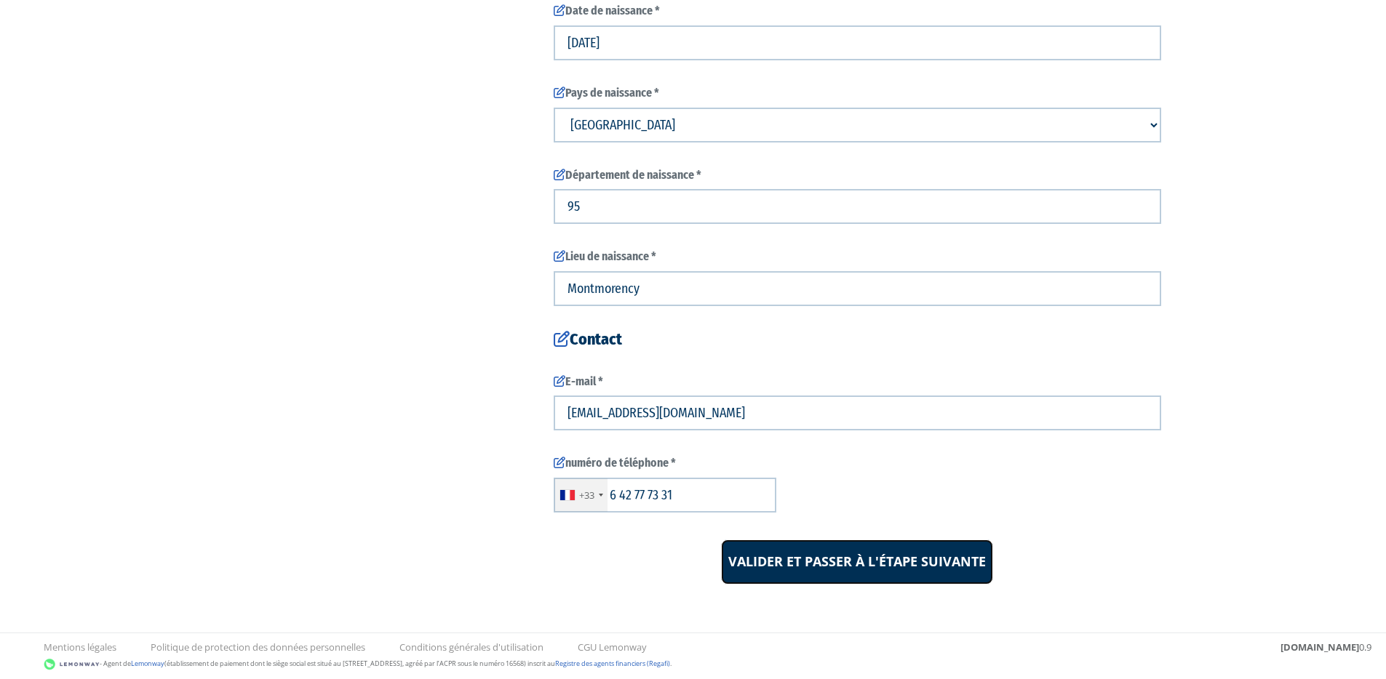
click at [938, 564] on input "Valider et passer à l'étape suivante" at bounding box center [857, 562] width 272 height 45
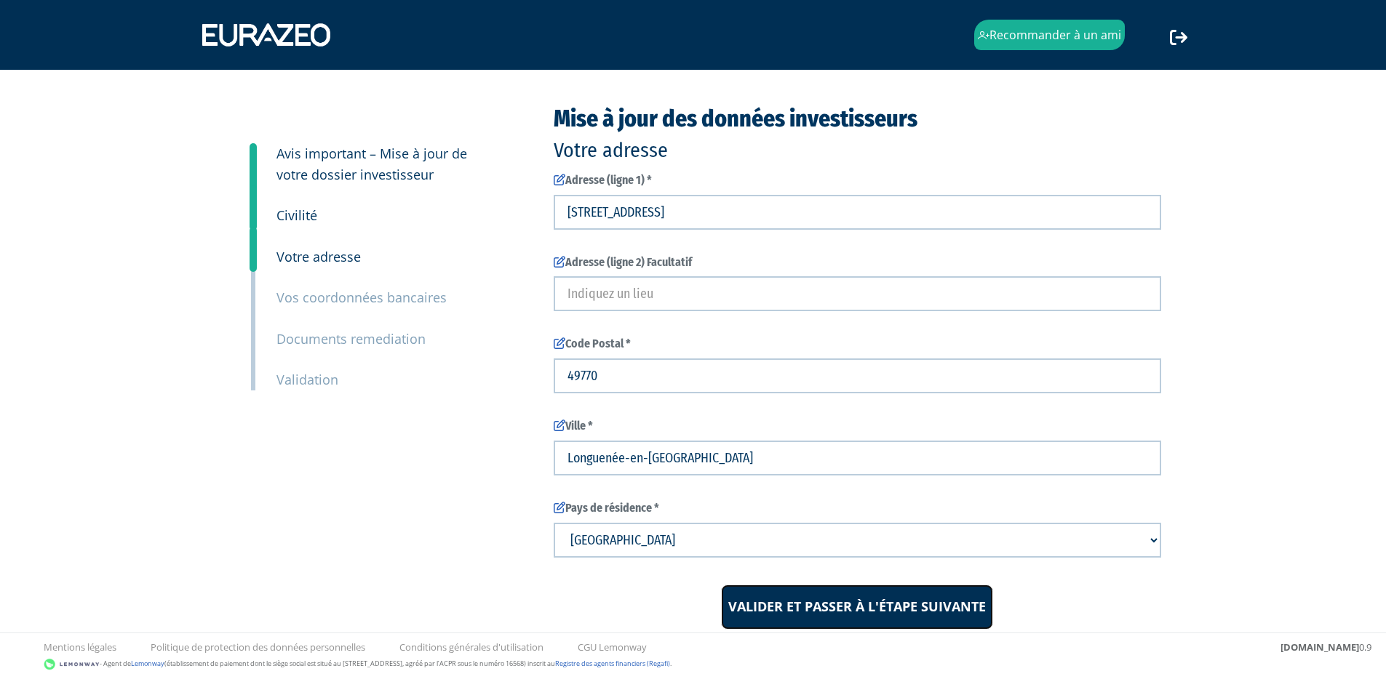
click at [875, 618] on input "Valider et passer à l'étape suivante" at bounding box center [857, 607] width 272 height 45
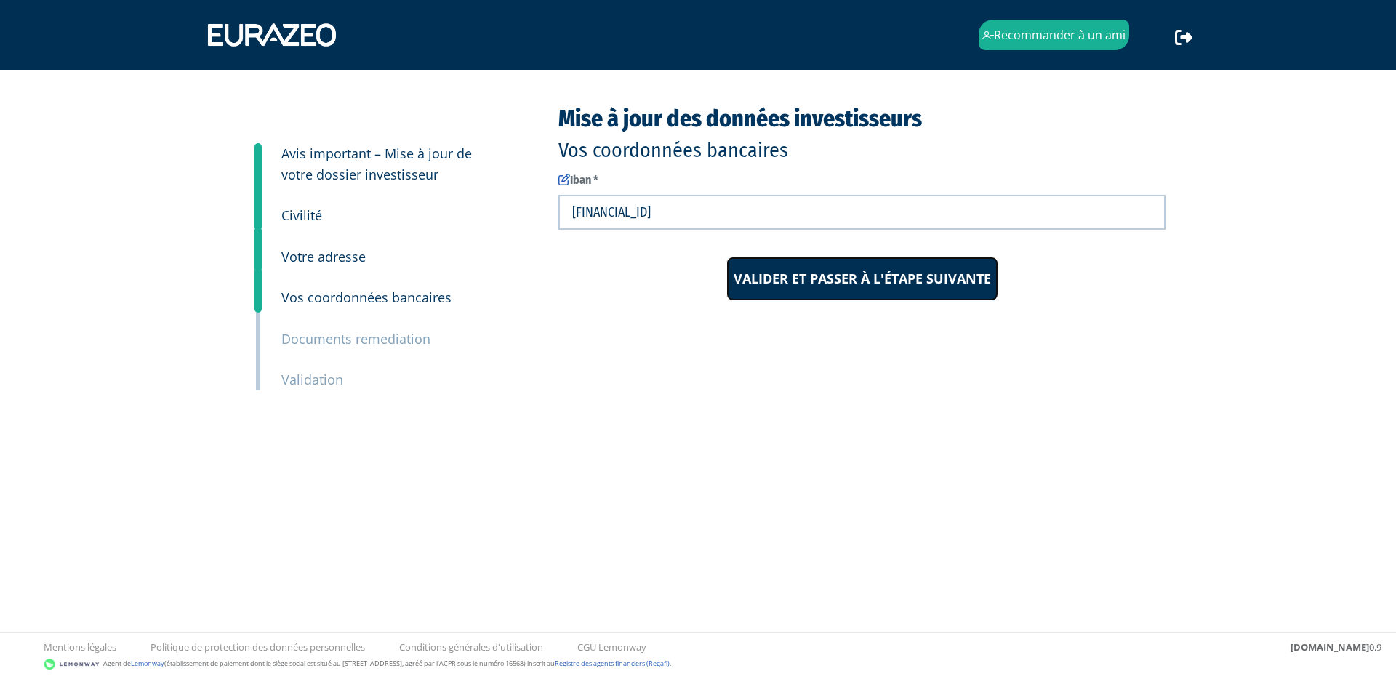
click at [885, 292] on input "Valider et passer à l'étape suivante" at bounding box center [863, 279] width 272 height 45
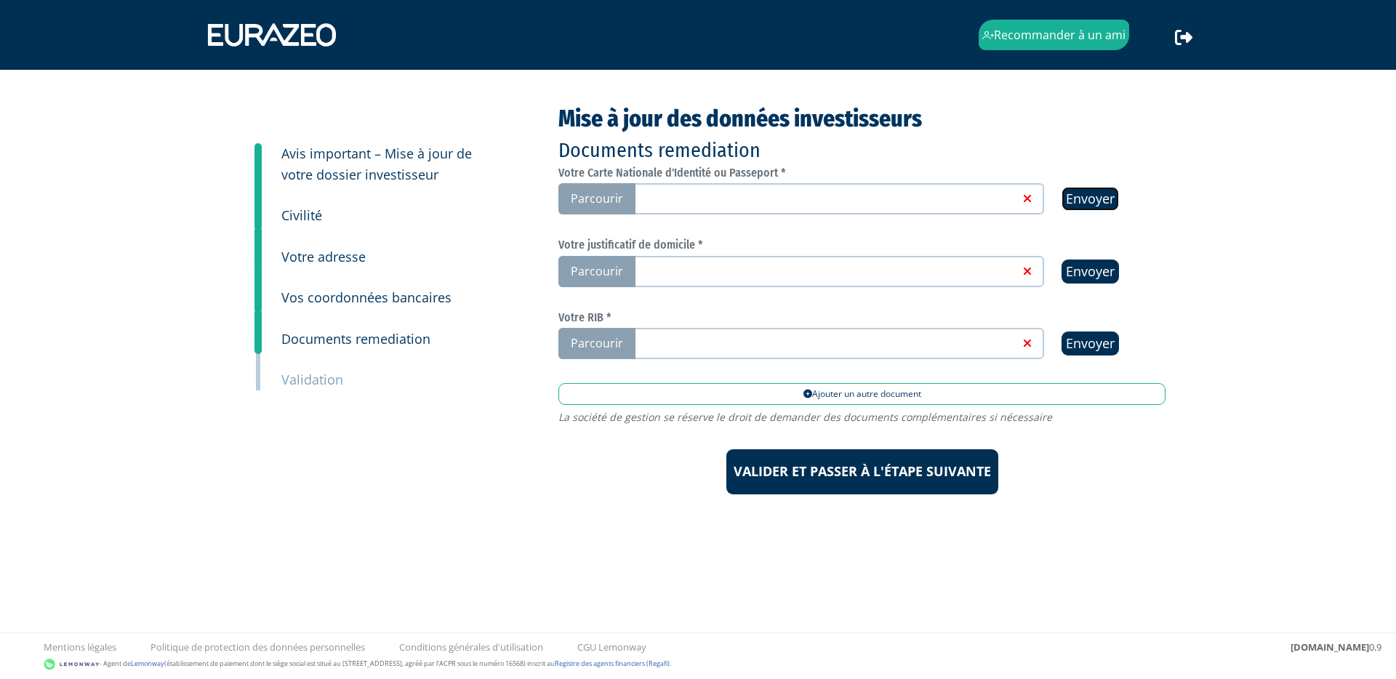
click at [1098, 190] on input "Envoyer" at bounding box center [1090, 199] width 57 height 24
click at [600, 199] on span "Parcourir" at bounding box center [597, 198] width 77 height 31
click at [0, 0] on input "Parcourir" at bounding box center [0, 0] width 0 height 0
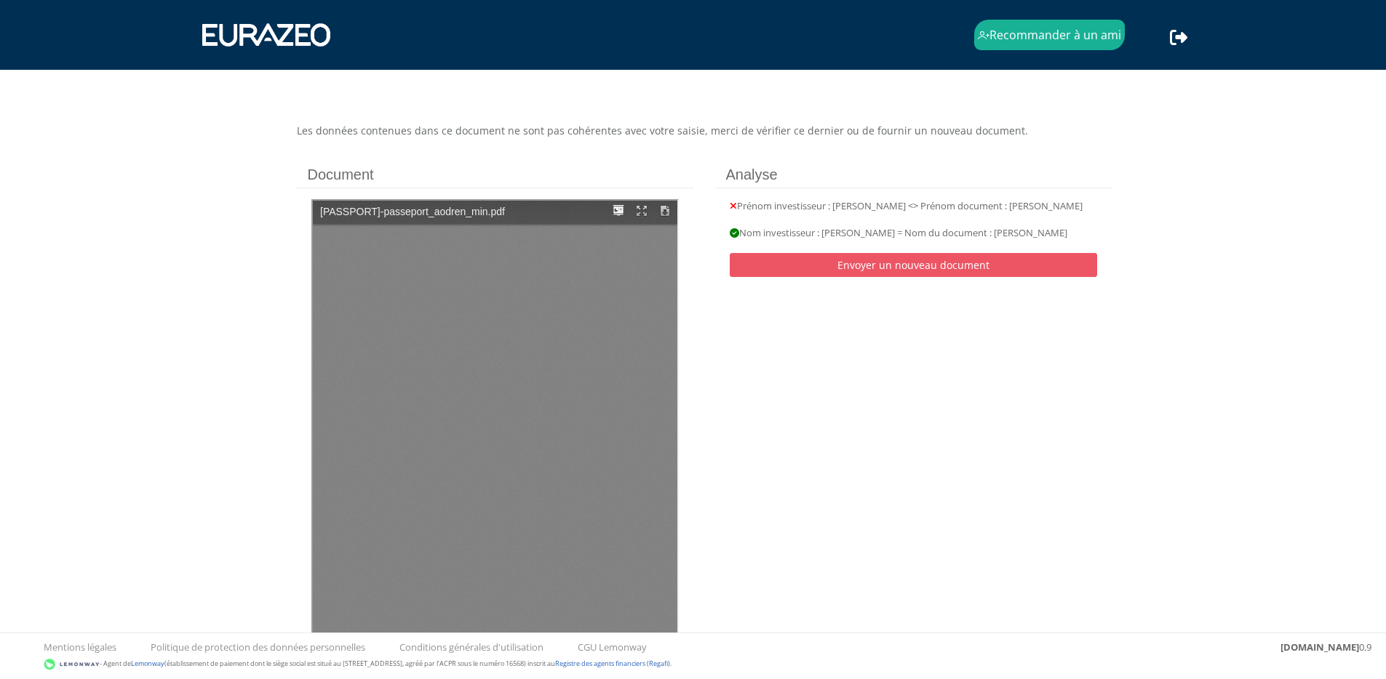
type input "1"
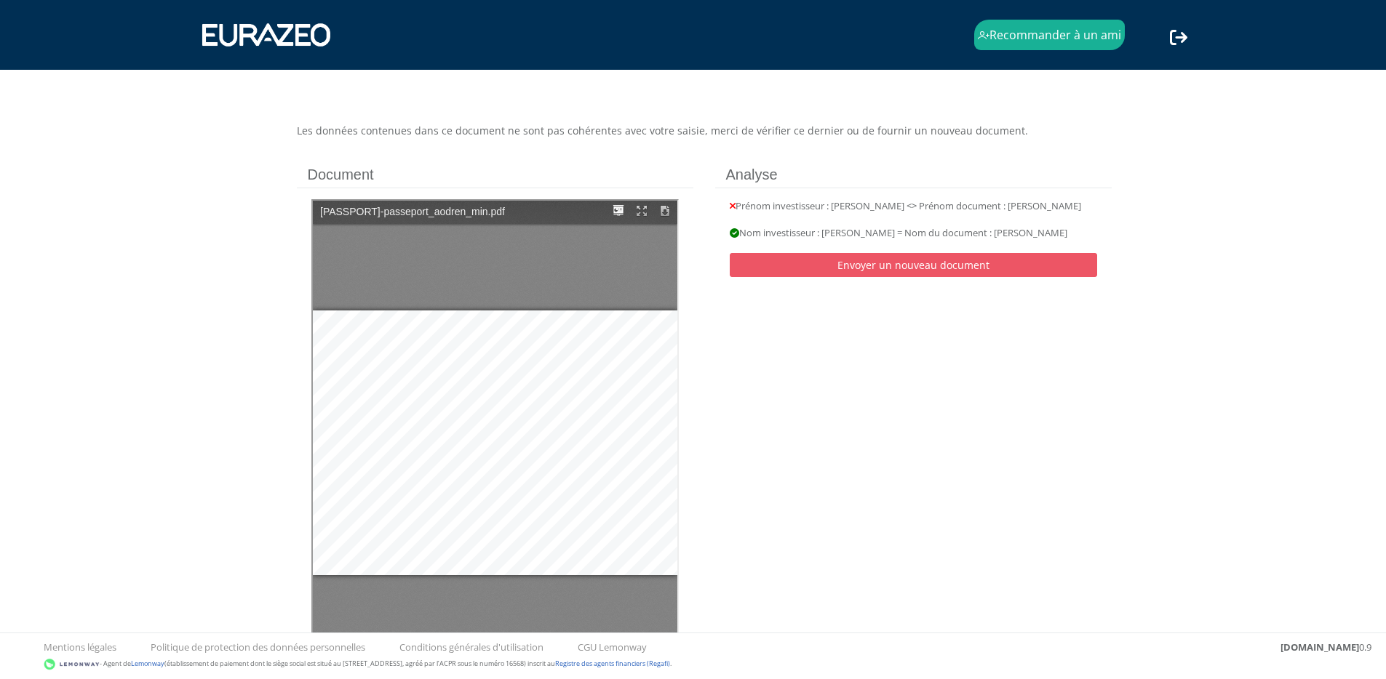
click at [996, 393] on div "Les données contenues dans ce document ne sont pas cohérentes avec votre saisie…" at bounding box center [704, 423] width 836 height 599
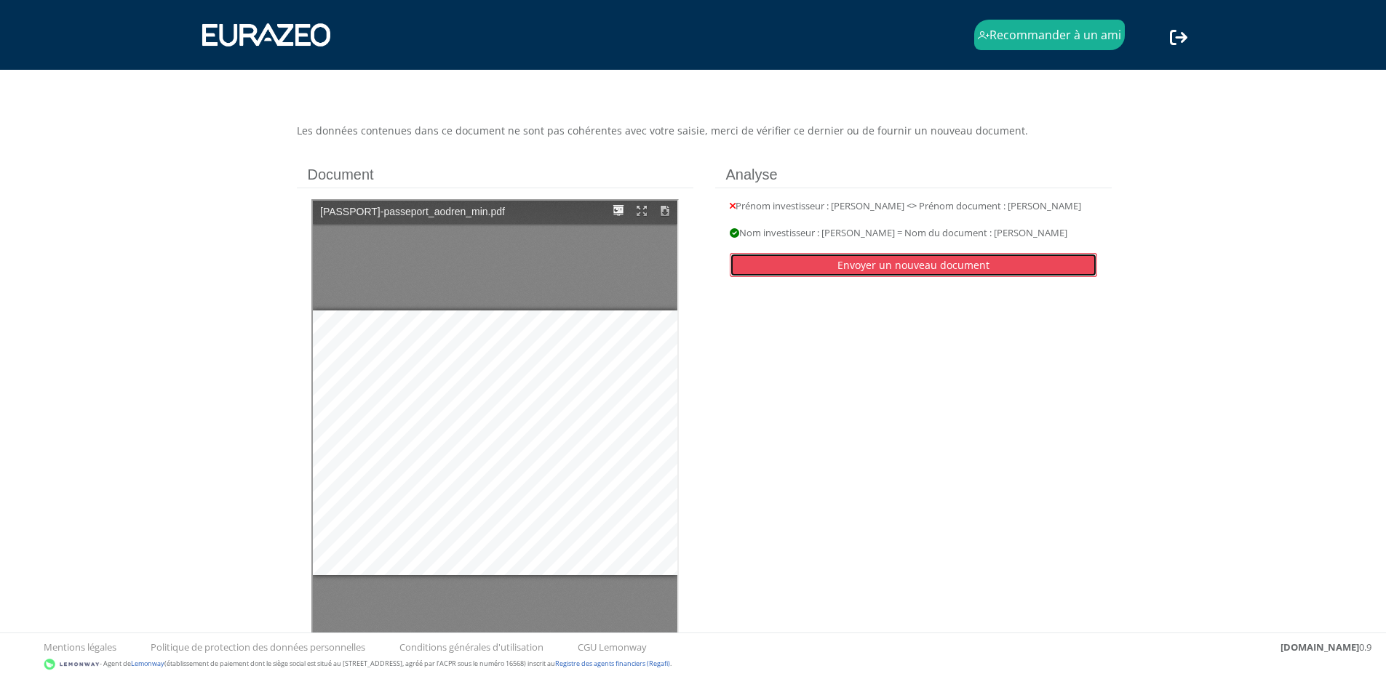
click at [948, 277] on link "Envoyer un nouveau document" at bounding box center [912, 265] width 367 height 24
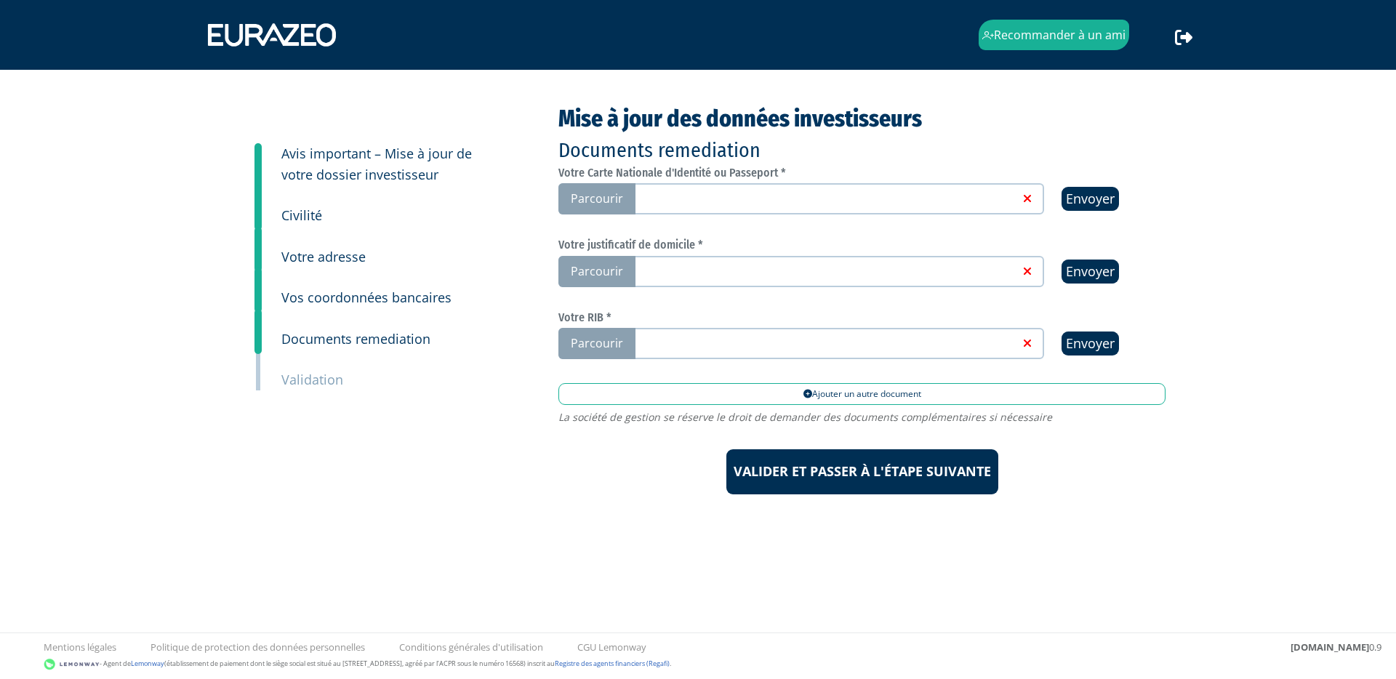
click at [309, 212] on small "Civilité" at bounding box center [301, 215] width 41 height 17
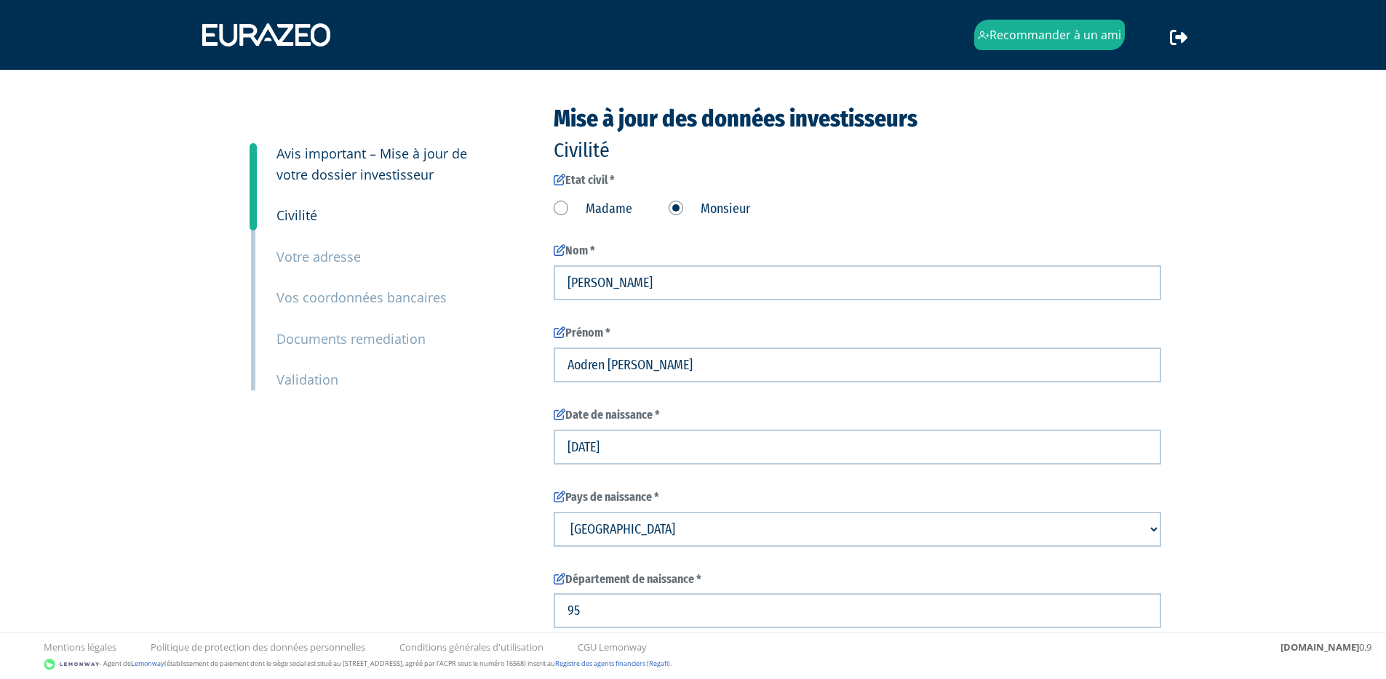
type input "6 42 77 73 31"
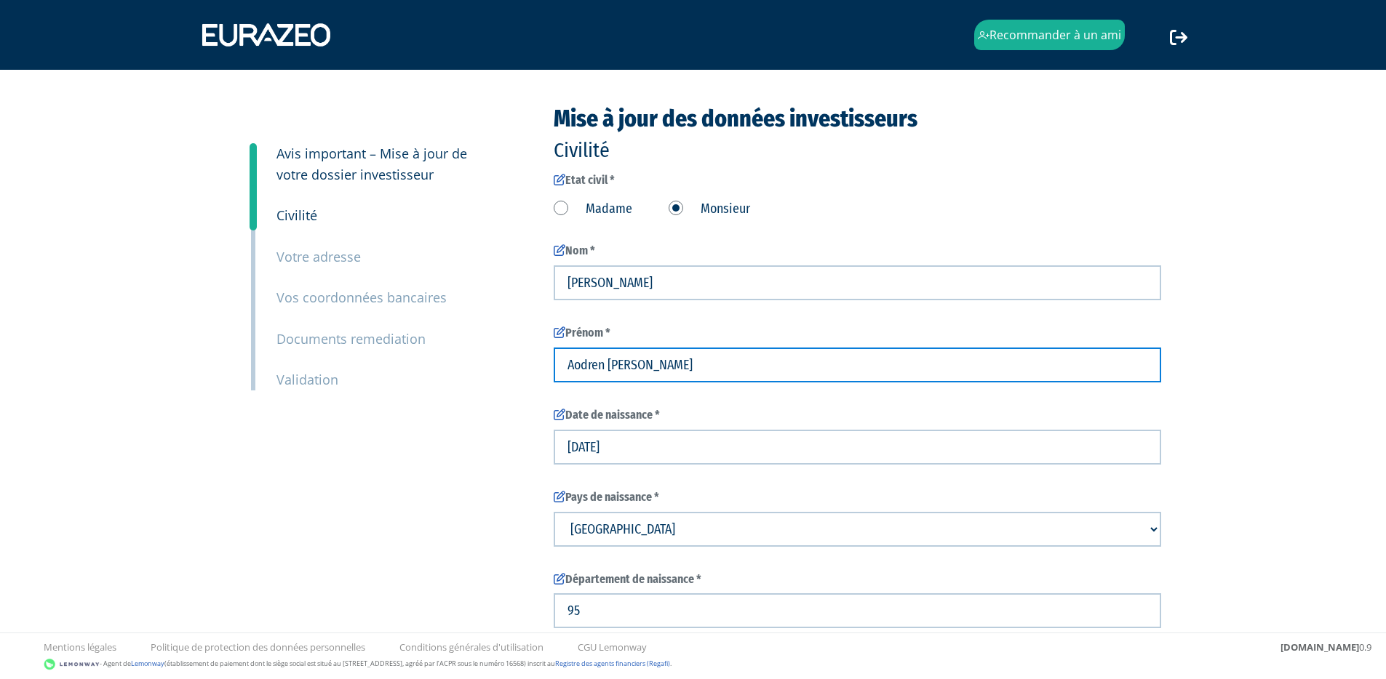
click at [611, 370] on input "Aodren [PERSON_NAME]" at bounding box center [856, 365] width 607 height 35
type input "Aodren,Maxime,Vincent"
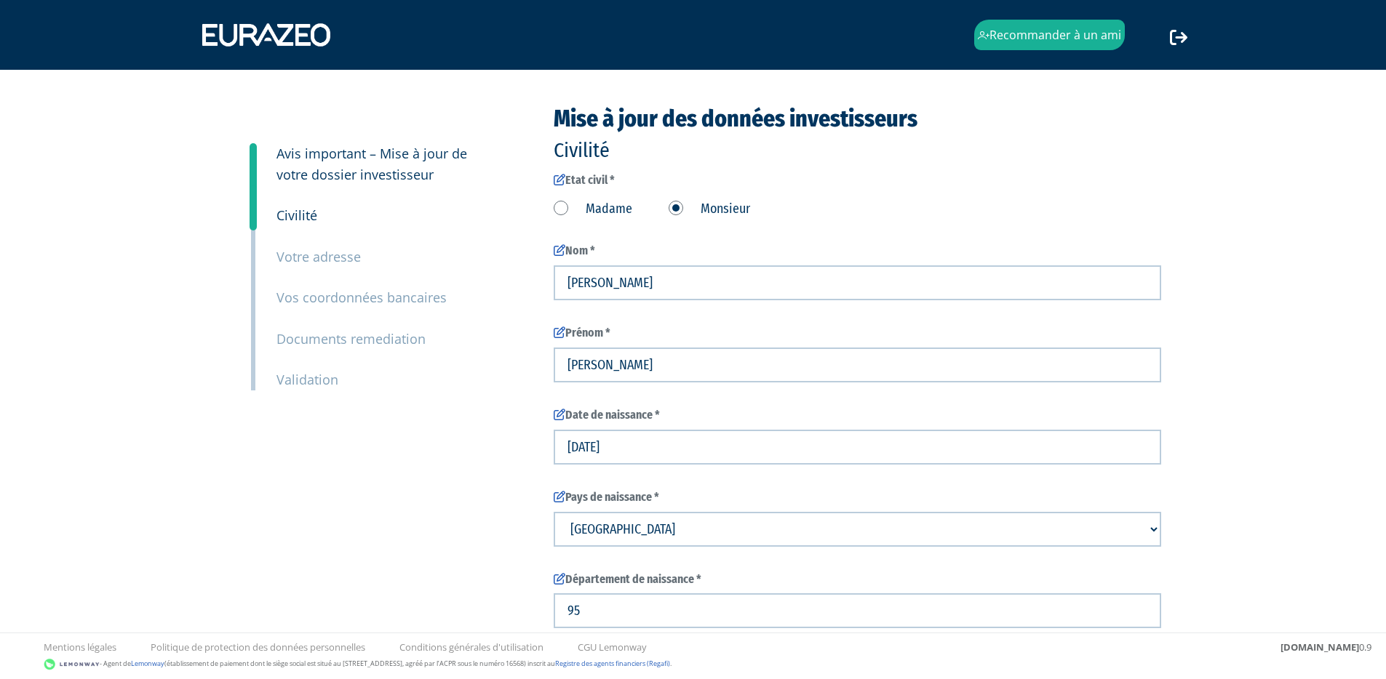
click at [1295, 297] on div "Recommander à un ami Déconnexion" at bounding box center [693, 513] width 1386 height 1026
click at [373, 344] on small "Documents remediation" at bounding box center [350, 338] width 149 height 17
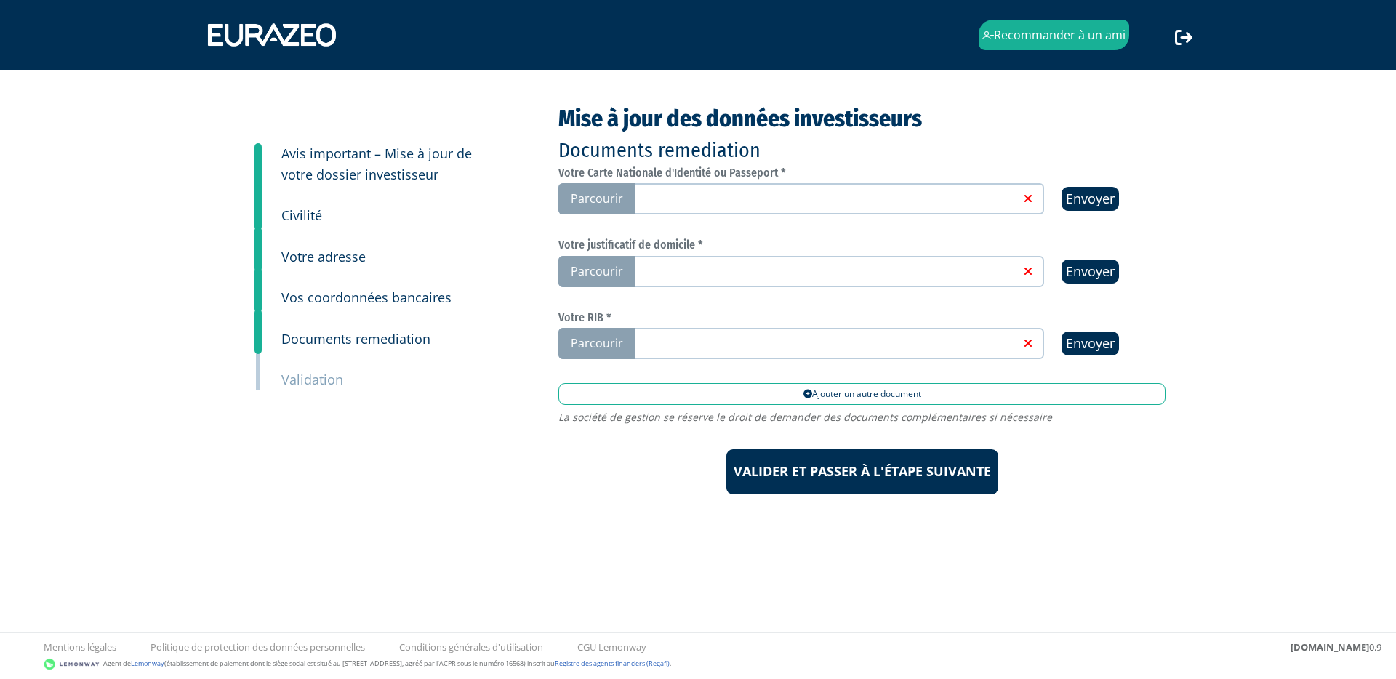
click at [590, 196] on span "Parcourir" at bounding box center [597, 198] width 77 height 31
click at [615, 200] on span "Parcourir" at bounding box center [597, 198] width 77 height 31
click at [0, 0] on input "Parcourir" at bounding box center [0, 0] width 0 height 0
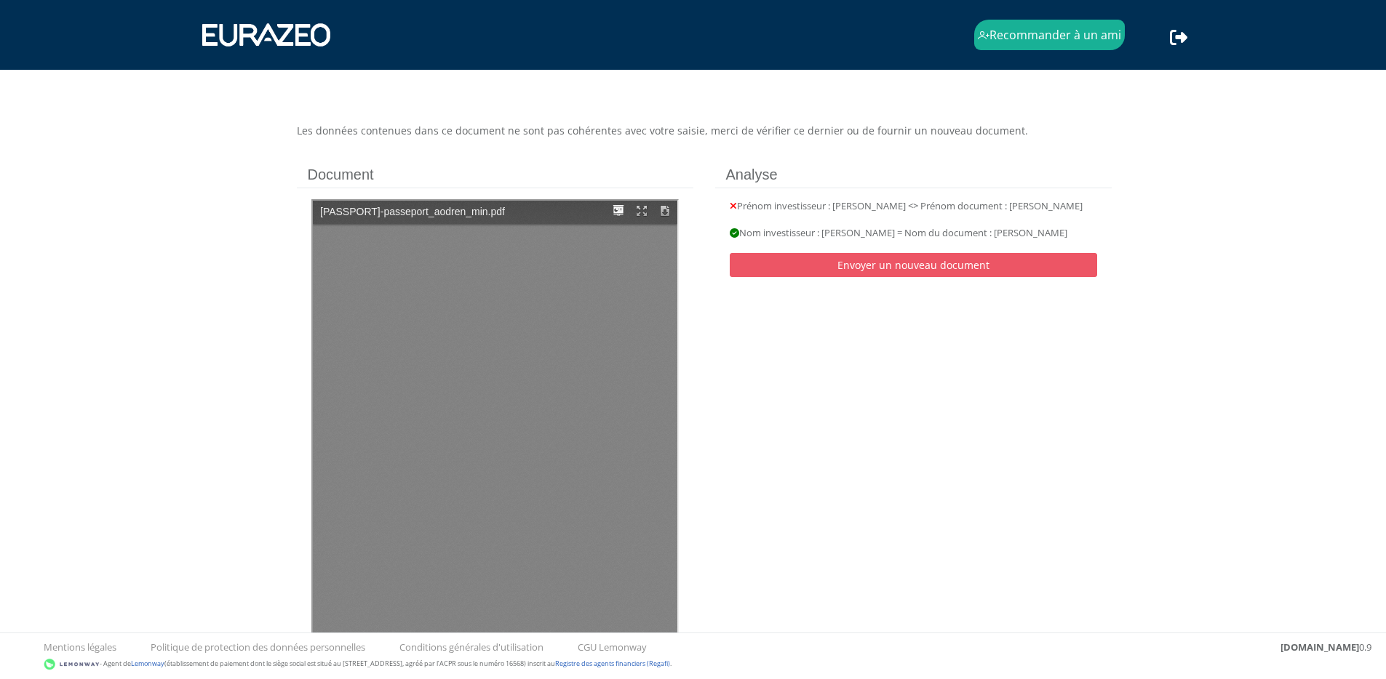
type input "1"
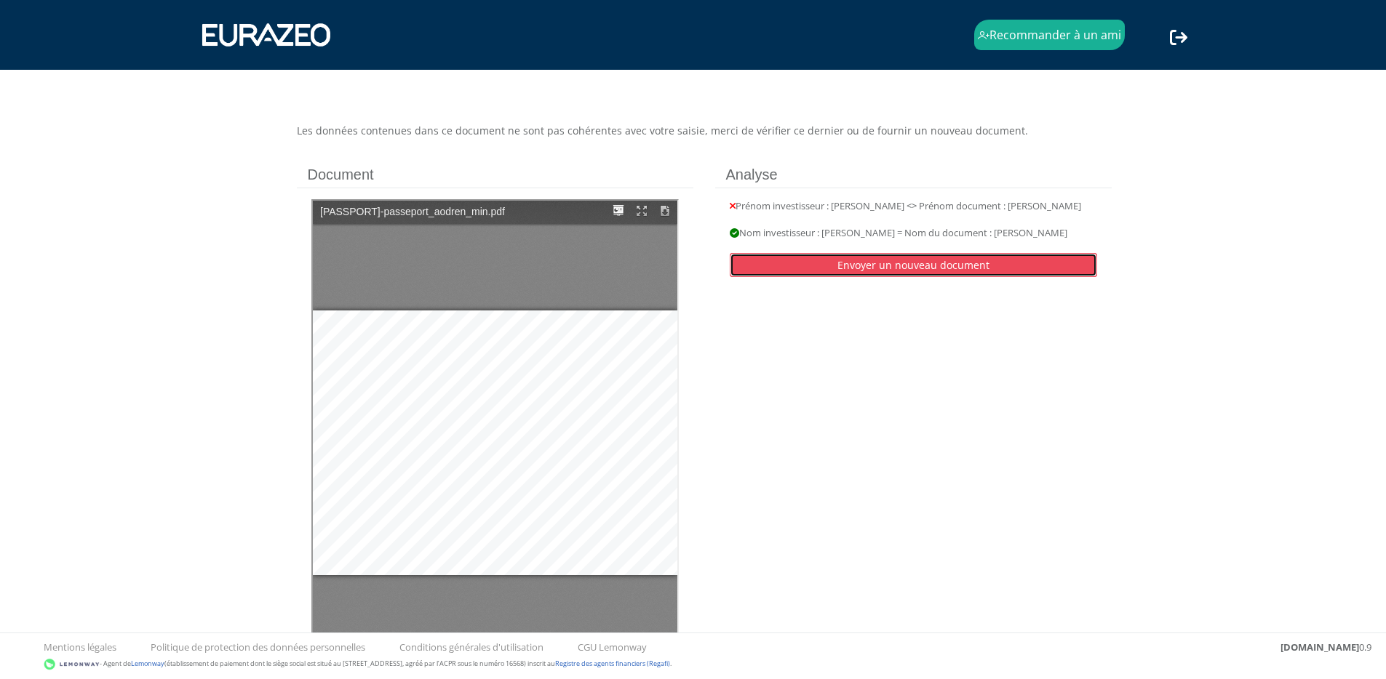
click at [911, 276] on link "Envoyer un nouveau document" at bounding box center [912, 265] width 367 height 24
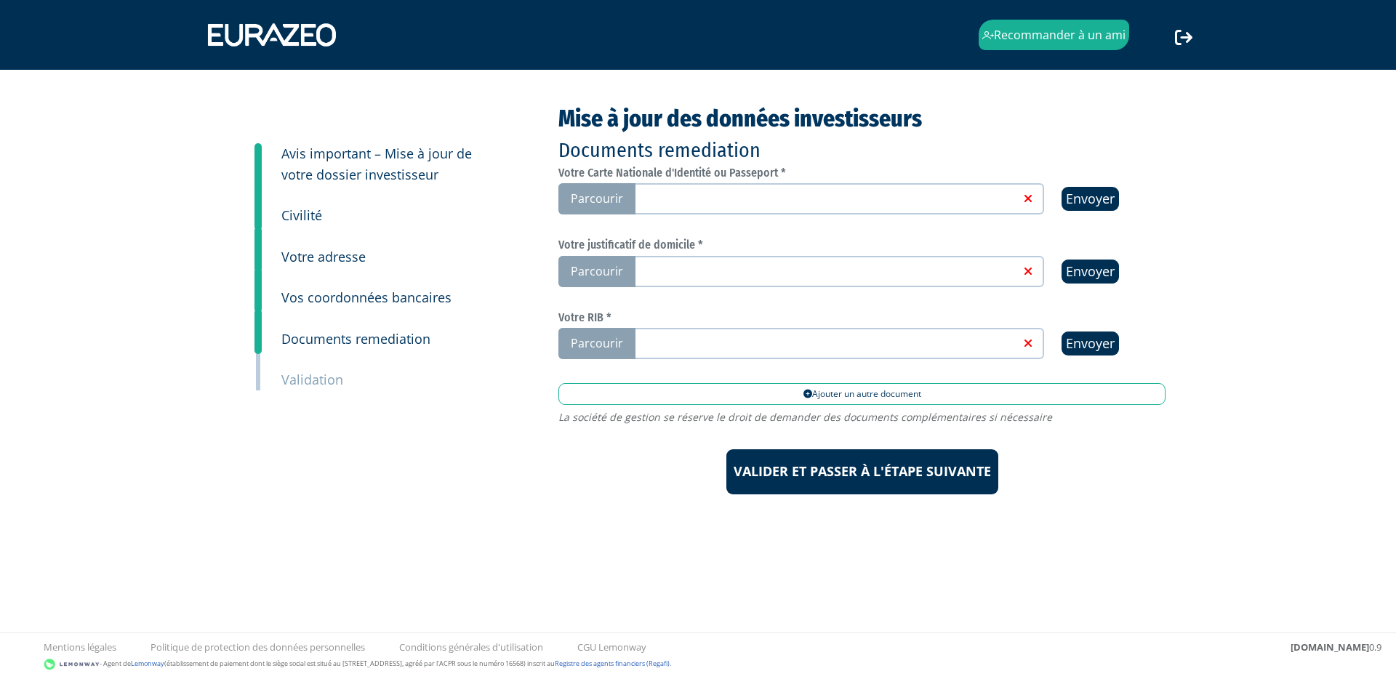
click at [311, 215] on small "Civilité" at bounding box center [301, 215] width 41 height 17
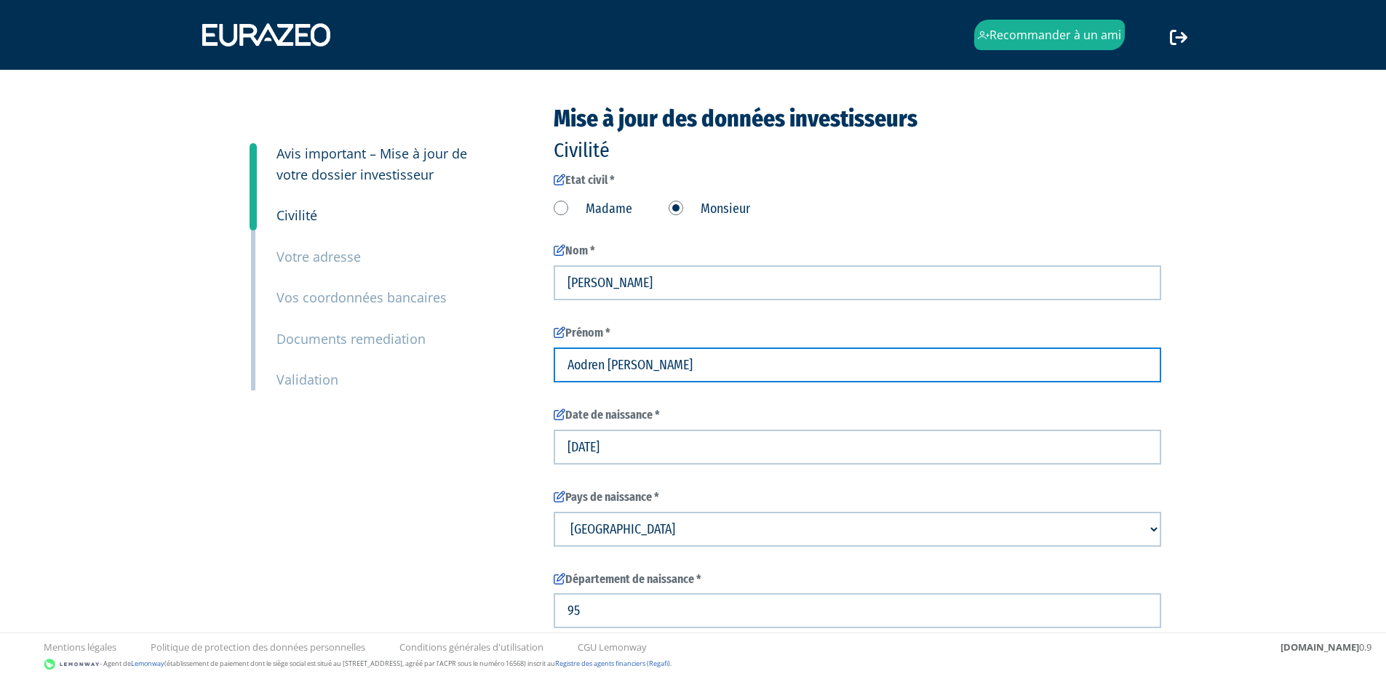
click at [612, 359] on input "Aodren [PERSON_NAME]" at bounding box center [856, 365] width 607 height 35
click at [653, 364] on input "[PERSON_NAME],[PERSON_NAME]" at bounding box center [856, 365] width 607 height 35
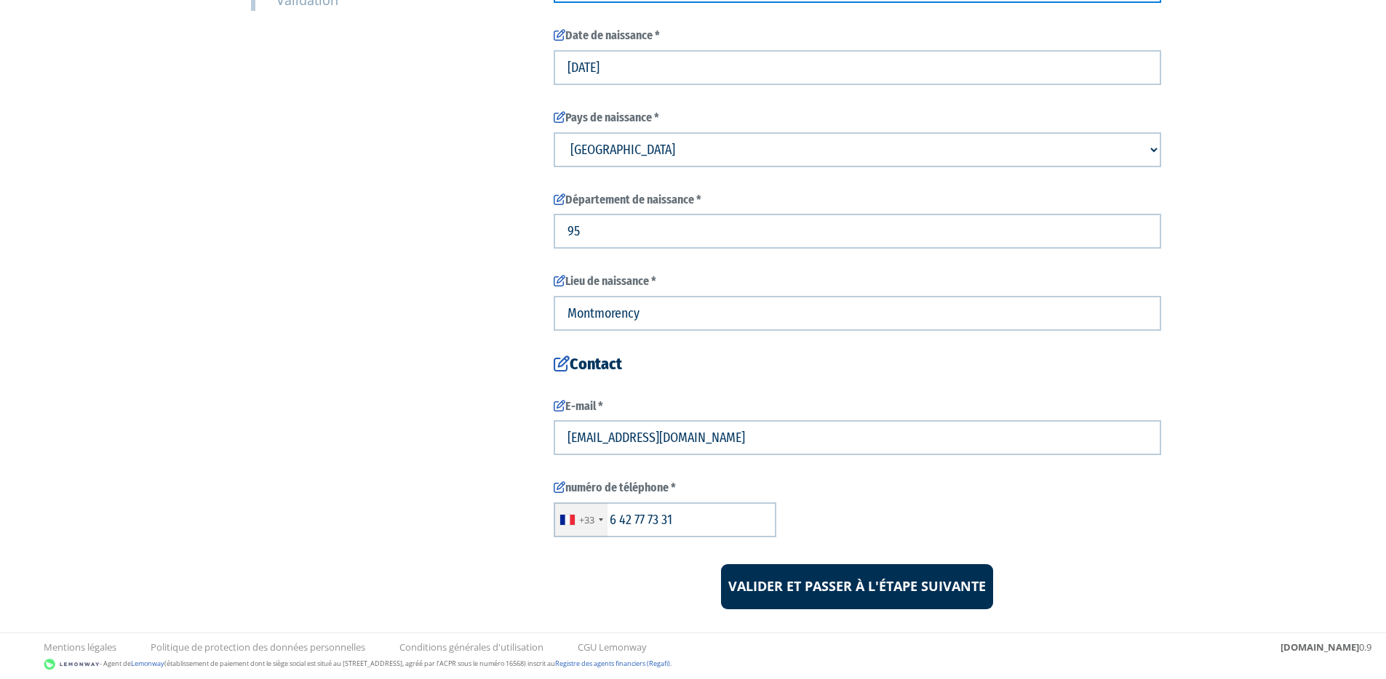
scroll to position [404, 0]
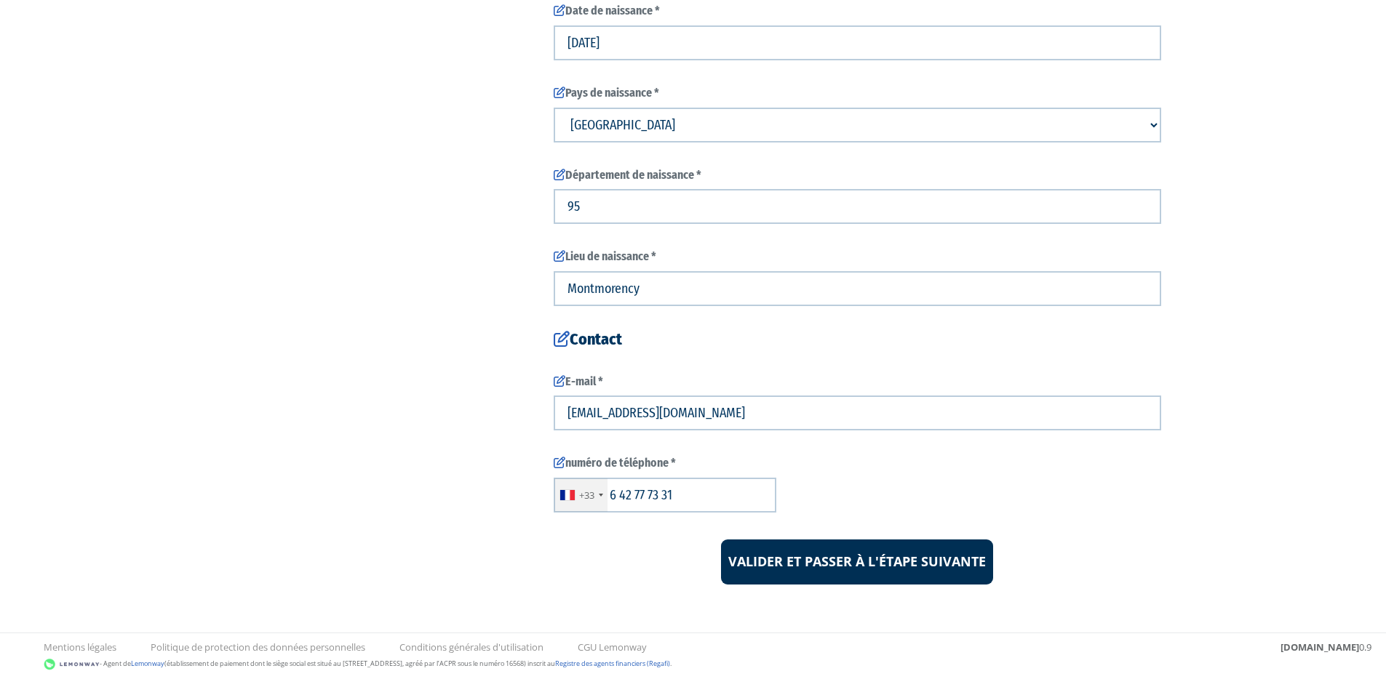
type input "[PERSON_NAME],[PERSON_NAME]"
click at [840, 561] on input "Valider et passer à l'étape suivante" at bounding box center [857, 562] width 272 height 45
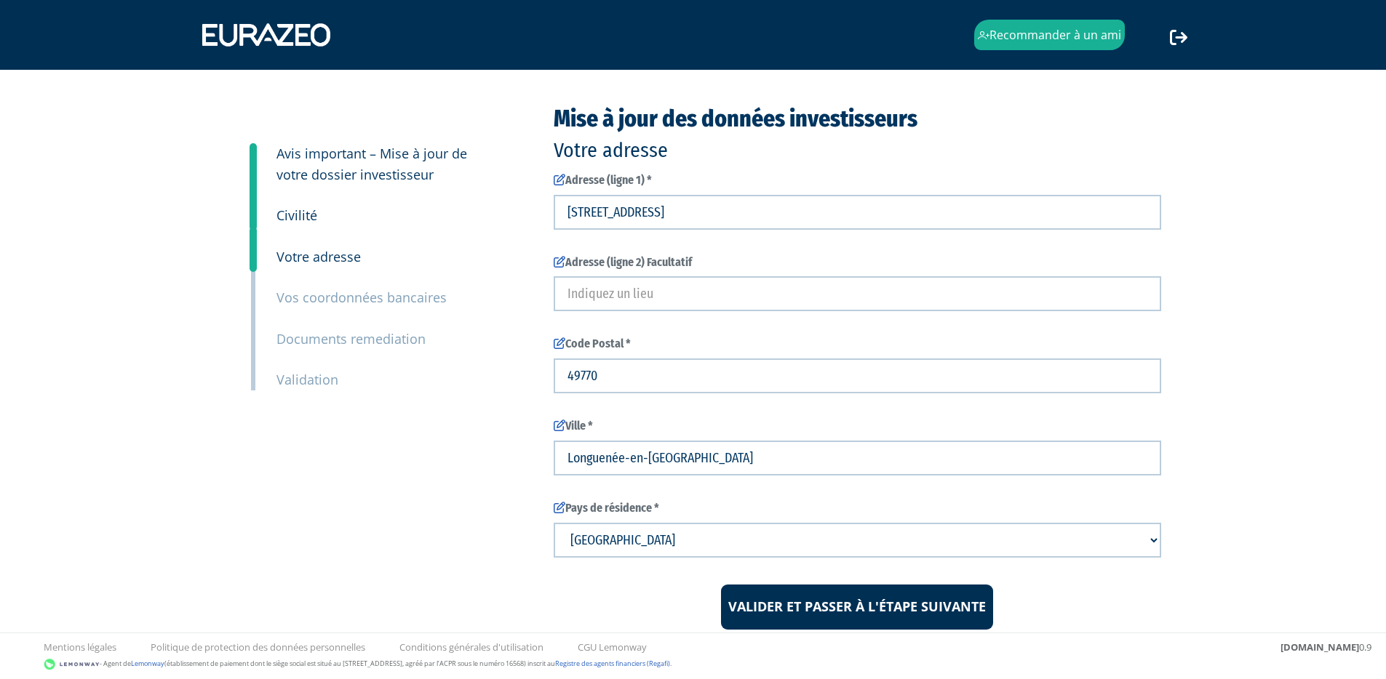
click at [388, 340] on small "Documents remediation" at bounding box center [350, 338] width 149 height 17
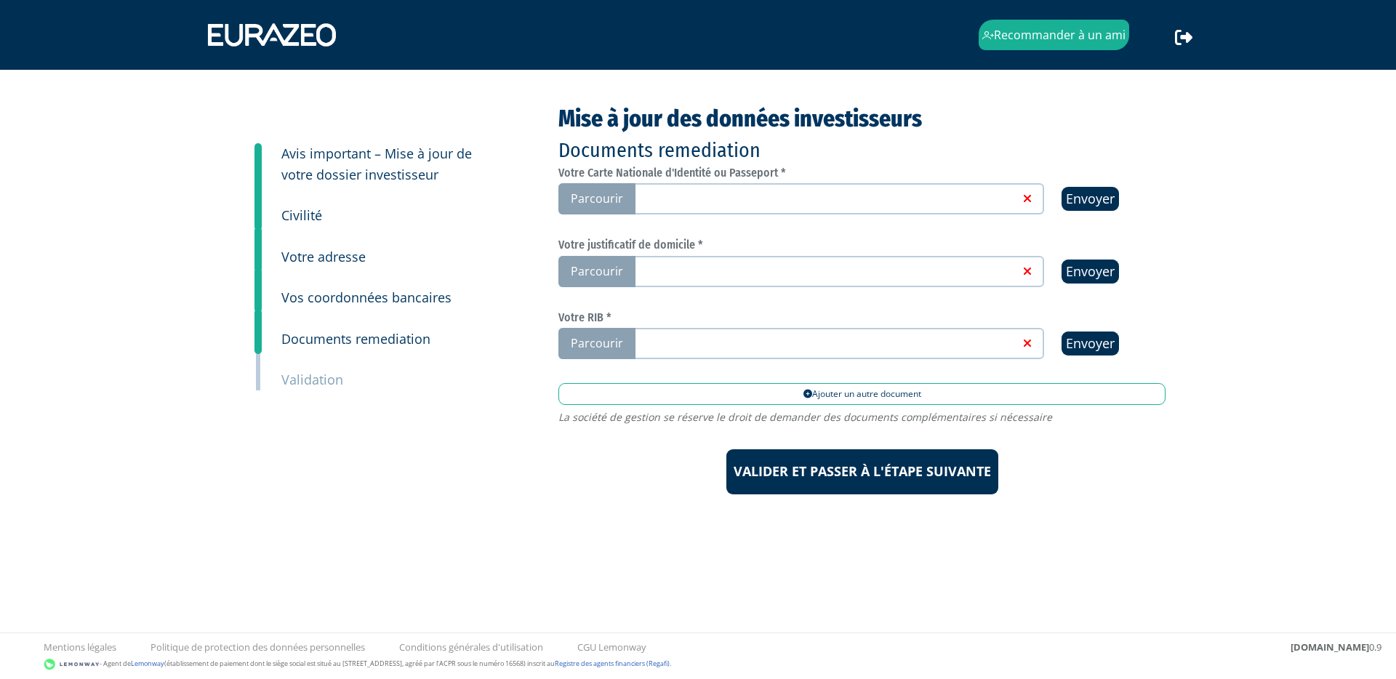
click at [615, 201] on span "Parcourir" at bounding box center [597, 198] width 77 height 31
click at [0, 0] on input "Parcourir" at bounding box center [0, 0] width 0 height 0
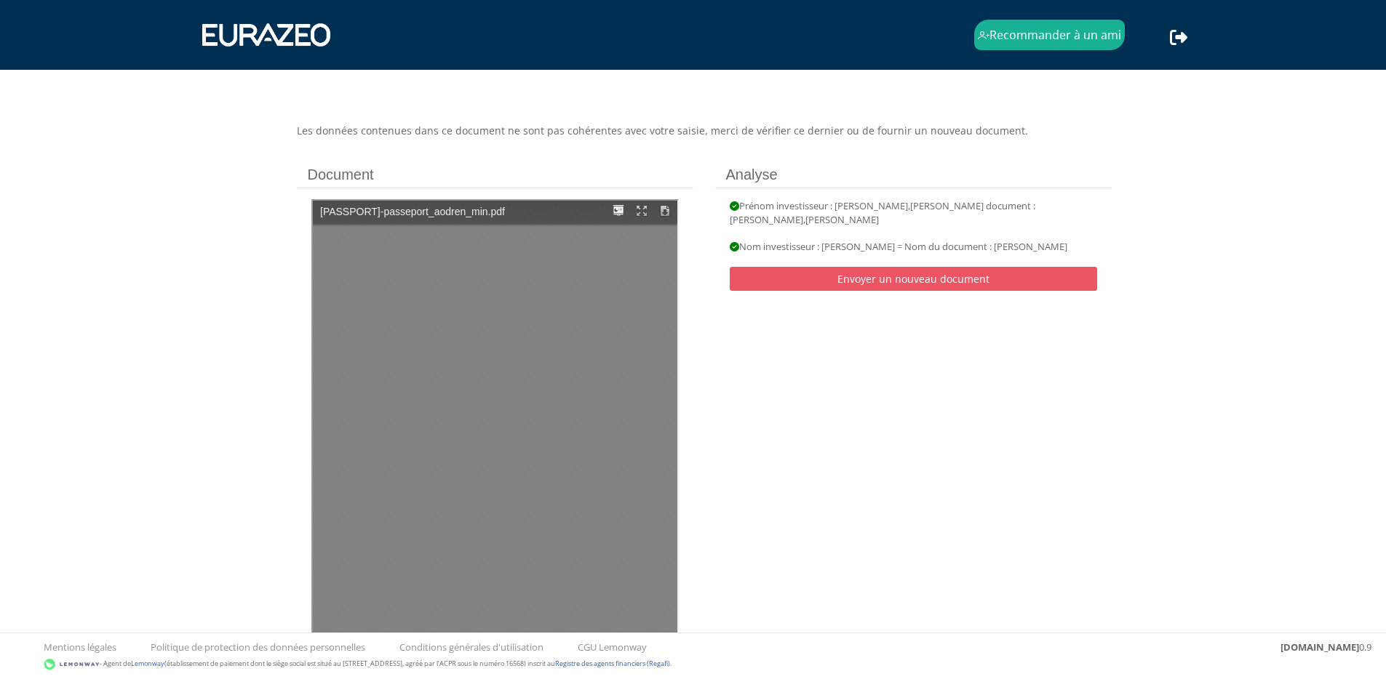
type input "1"
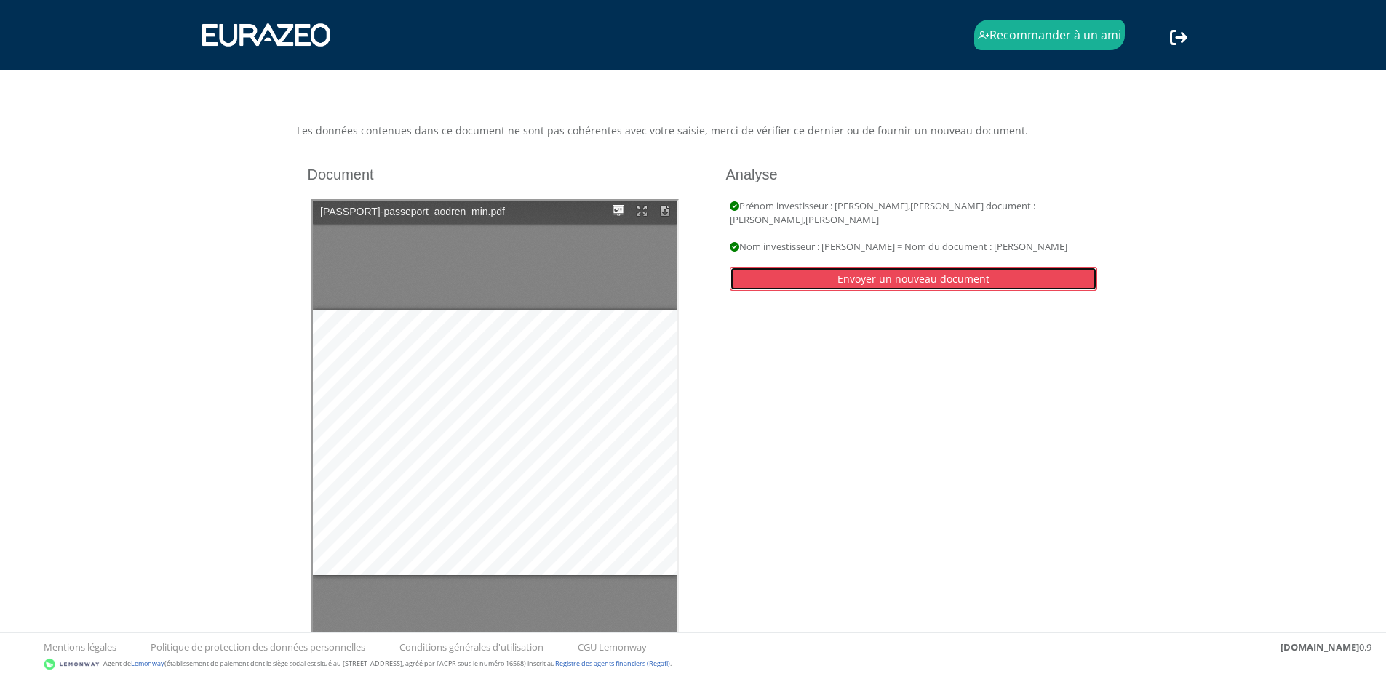
click at [884, 279] on link "Envoyer un nouveau document" at bounding box center [912, 279] width 367 height 24
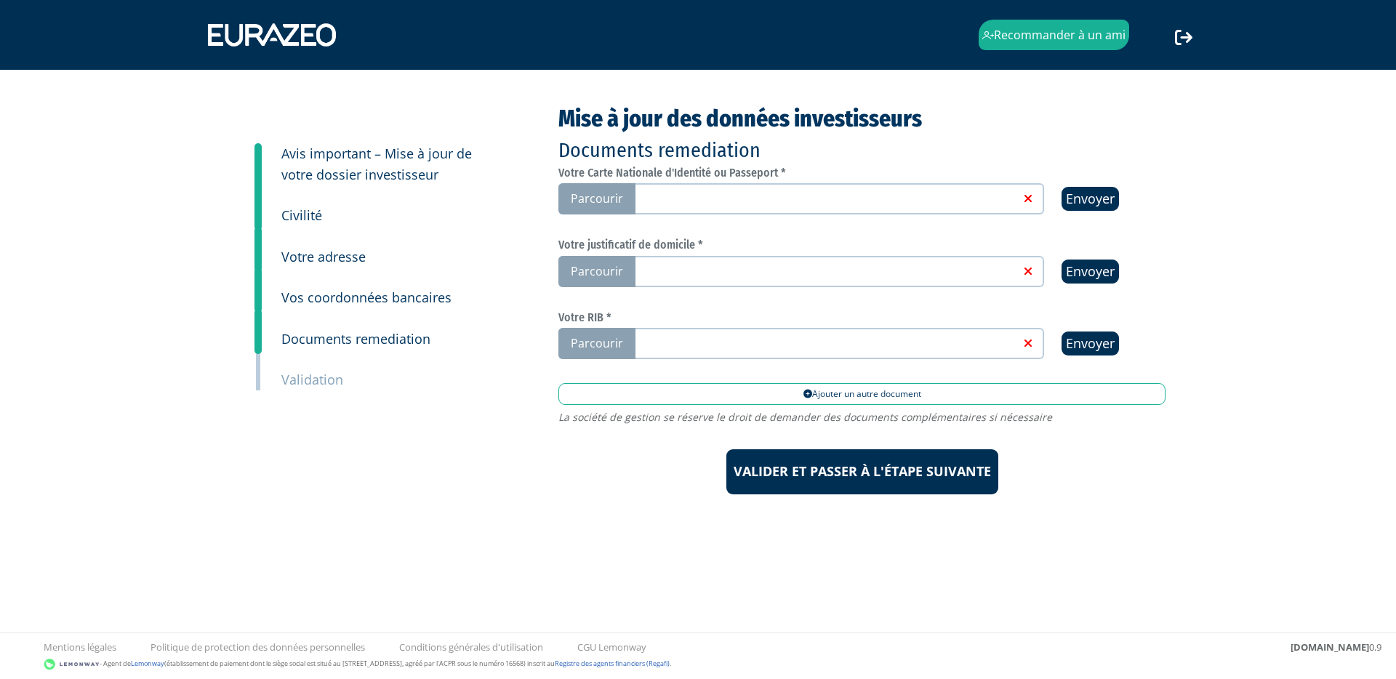
click at [601, 336] on span "Parcourir" at bounding box center [597, 343] width 77 height 31
click at [0, 0] on input "Parcourir" at bounding box center [0, 0] width 0 height 0
click at [610, 197] on span "Parcourir" at bounding box center [597, 198] width 77 height 31
click at [0, 0] on input "Parcourir" at bounding box center [0, 0] width 0 height 0
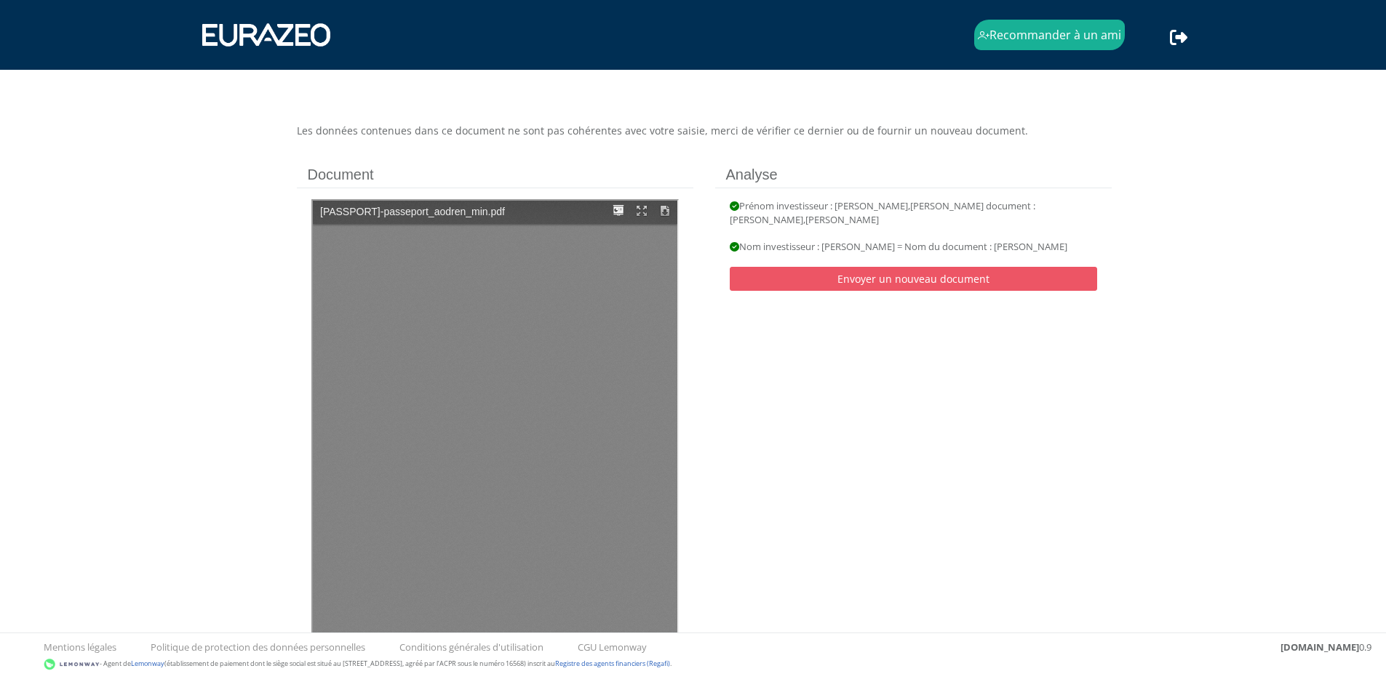
type input "1"
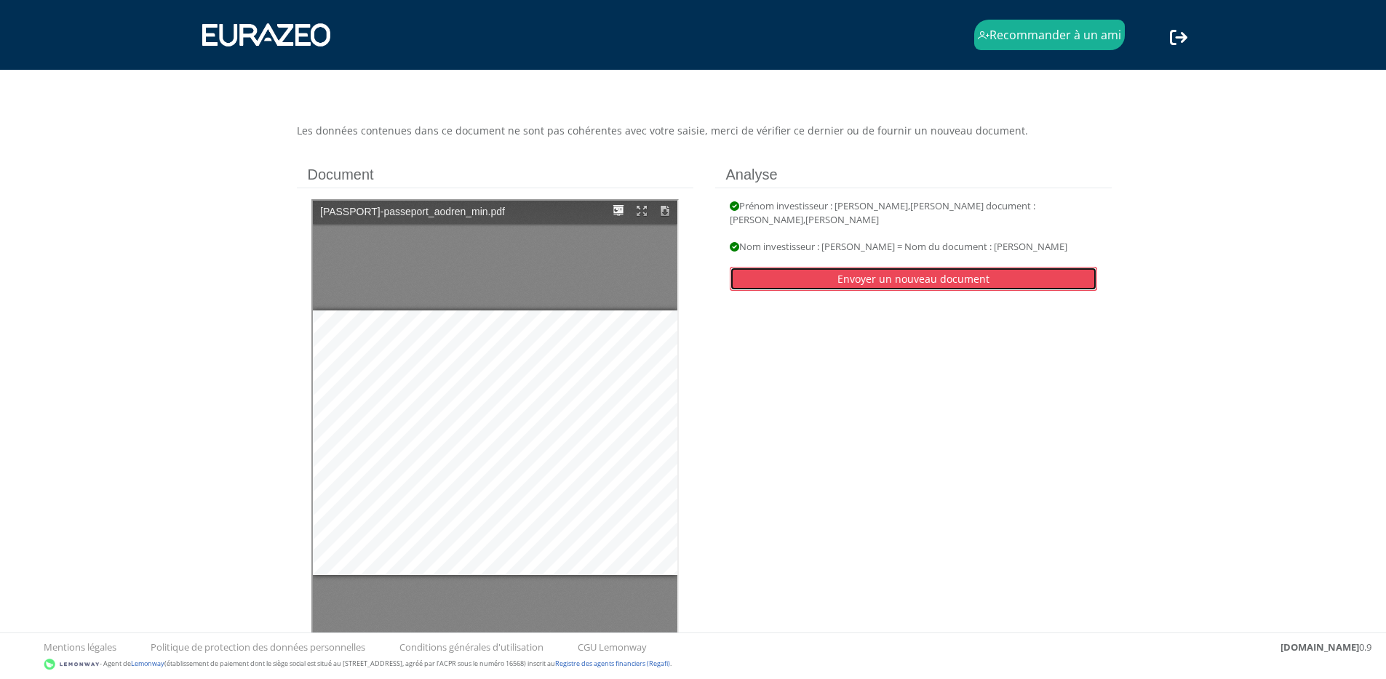
click at [975, 277] on link "Envoyer un nouveau document" at bounding box center [912, 279] width 367 height 24
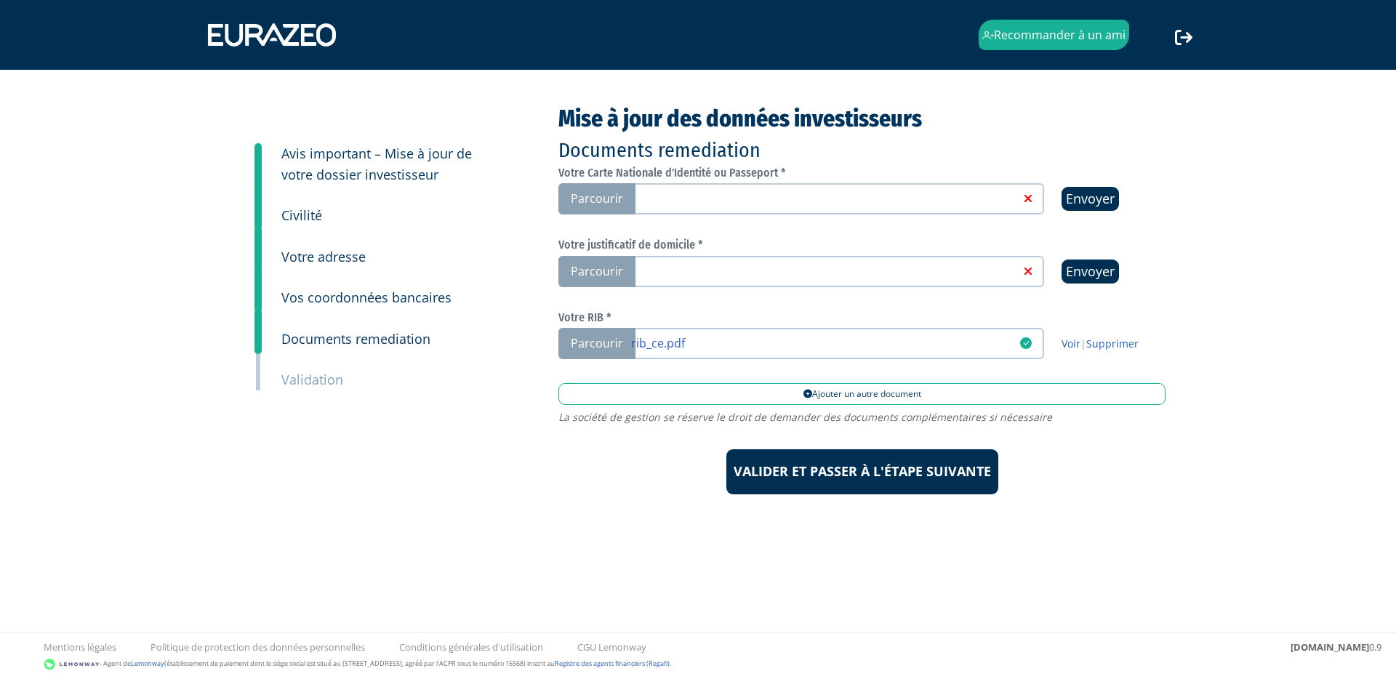
click at [607, 271] on span "Parcourir" at bounding box center [597, 271] width 77 height 31
click at [0, 0] on input "Parcourir" at bounding box center [0, 0] width 0 height 0
click at [850, 200] on link at bounding box center [825, 198] width 388 height 15
click at [0, 0] on input "Parcourir" at bounding box center [0, 0] width 0 height 0
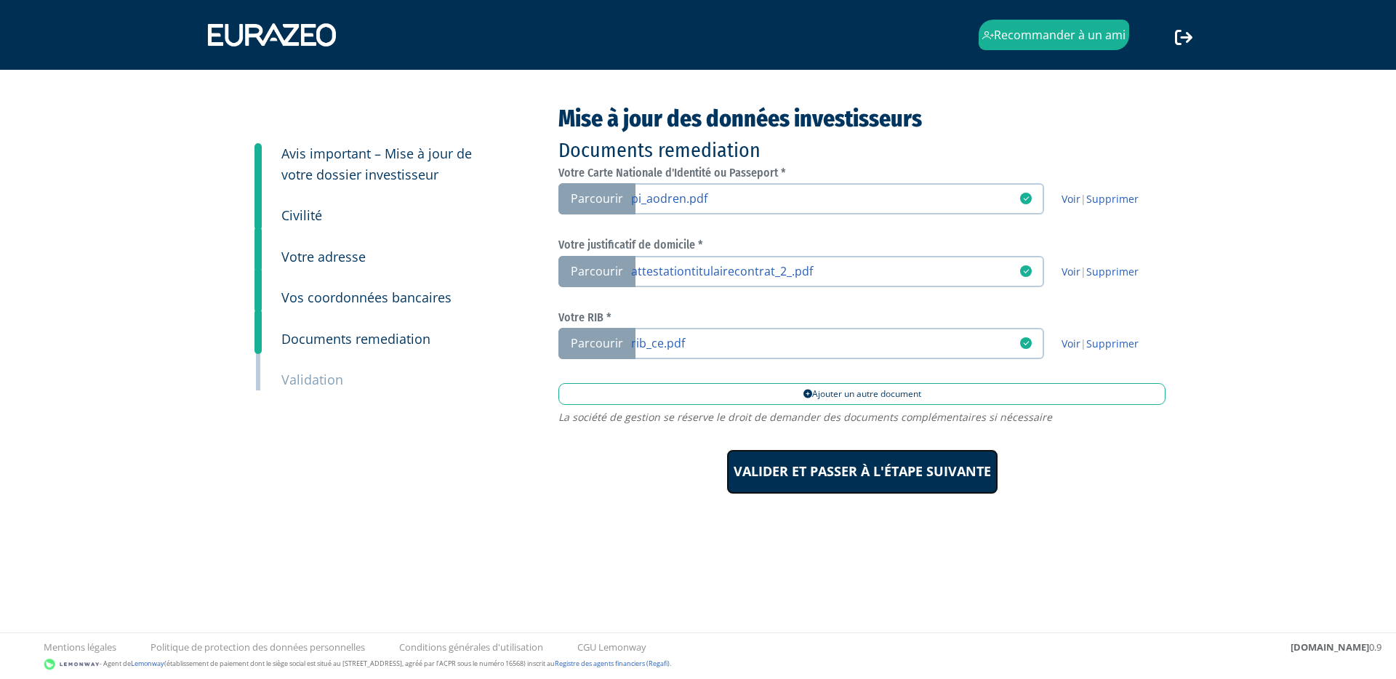
click at [823, 473] on input "Valider et passer à l'étape suivante" at bounding box center [863, 471] width 272 height 45
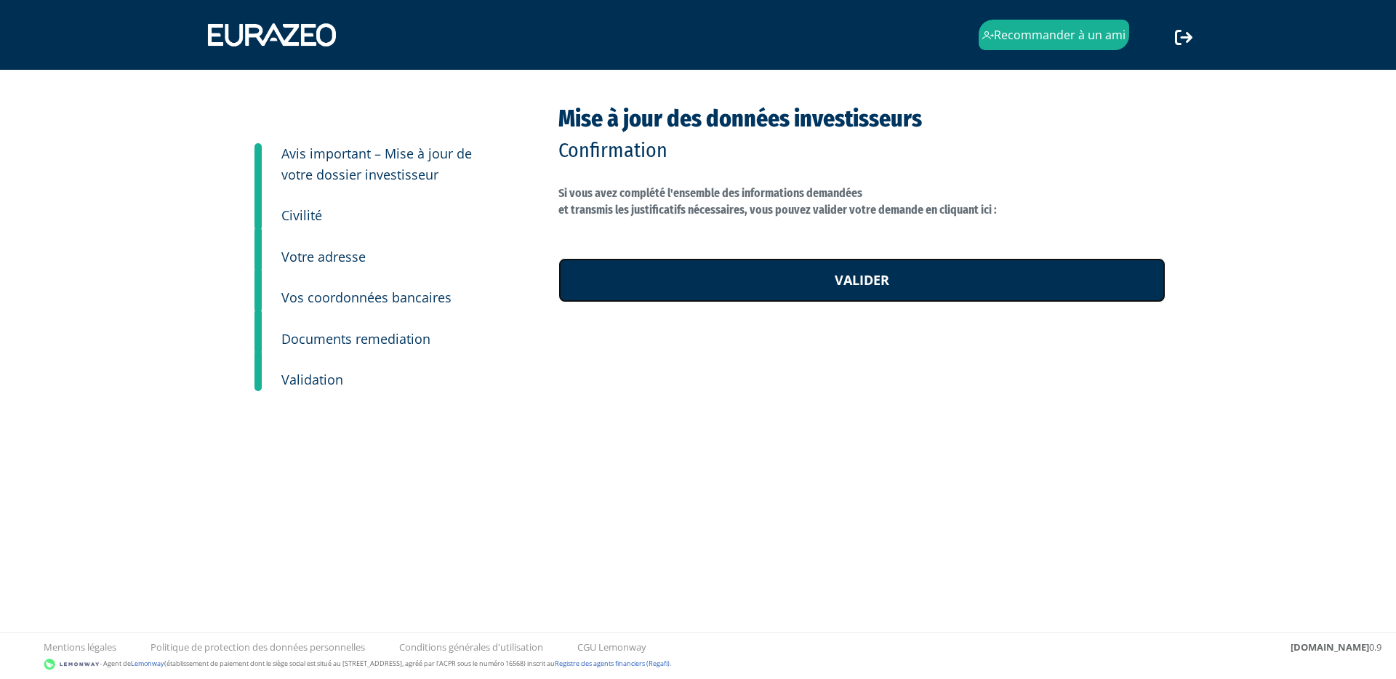
click at [878, 276] on link "Valider" at bounding box center [862, 280] width 607 height 45
